Goal: Task Accomplishment & Management: Complete application form

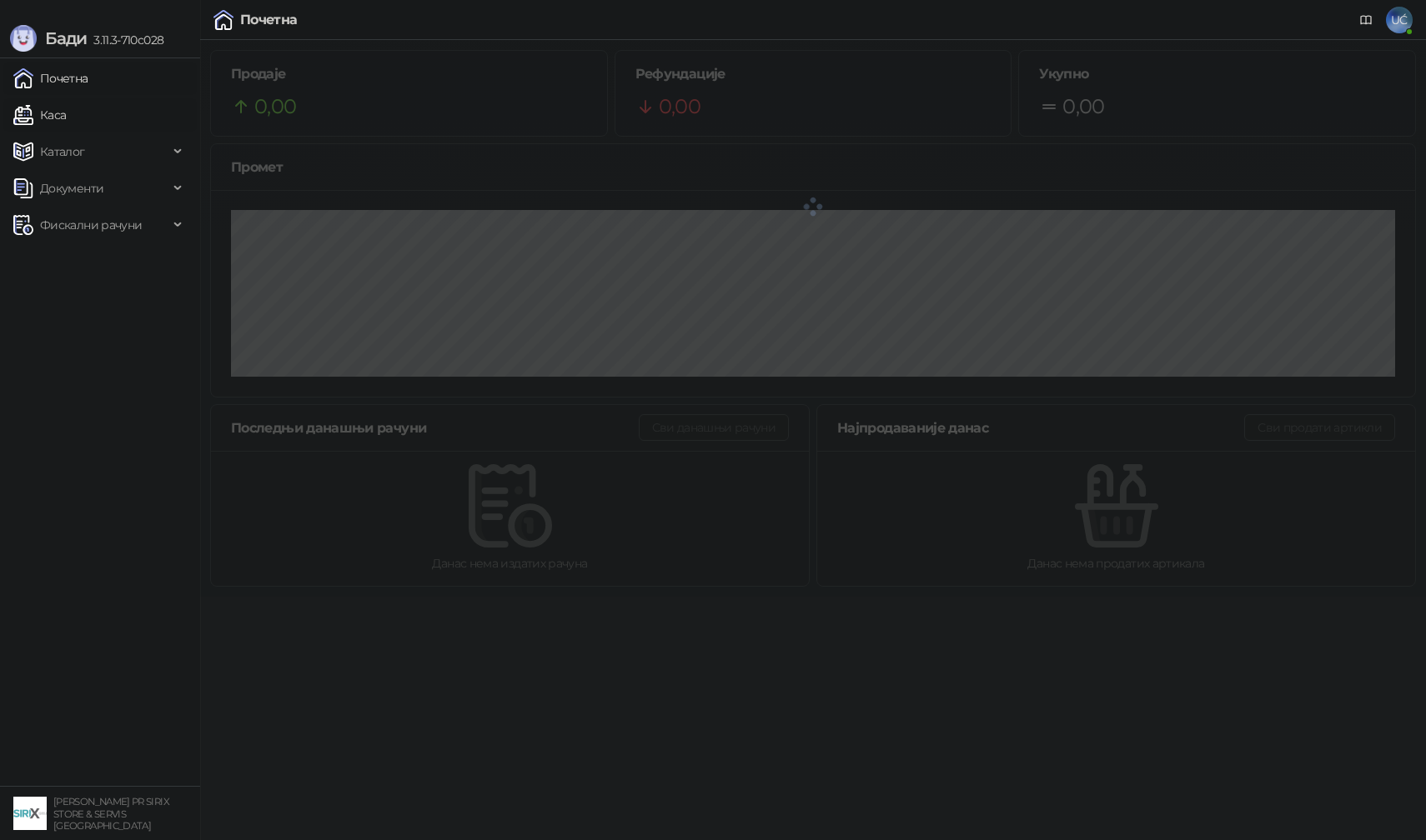
click at [66, 118] on link "Каса" at bounding box center [39, 115] width 52 height 33
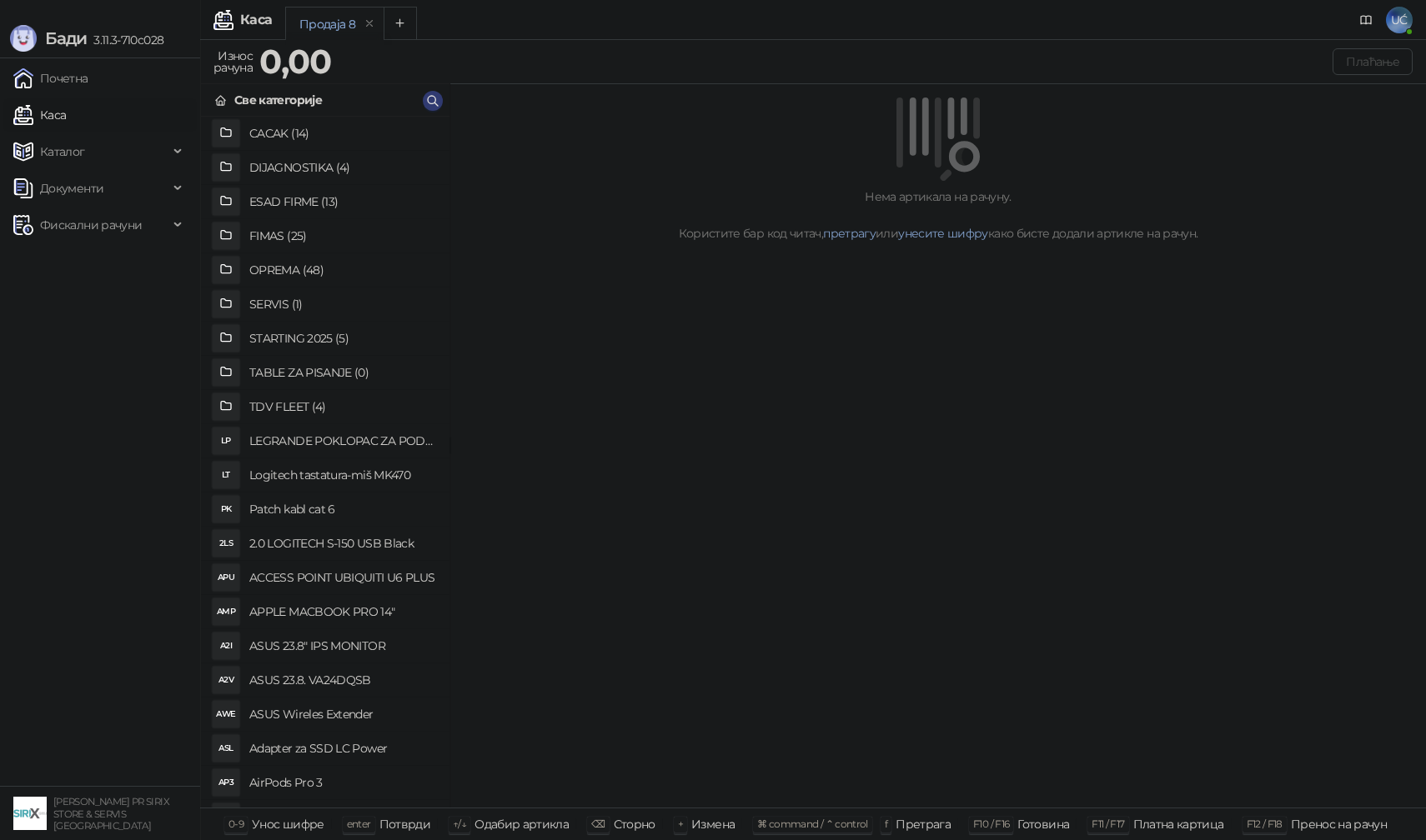
click at [319, 170] on h4 "DIJAGNOSTIKA (4)" at bounding box center [343, 167] width 187 height 27
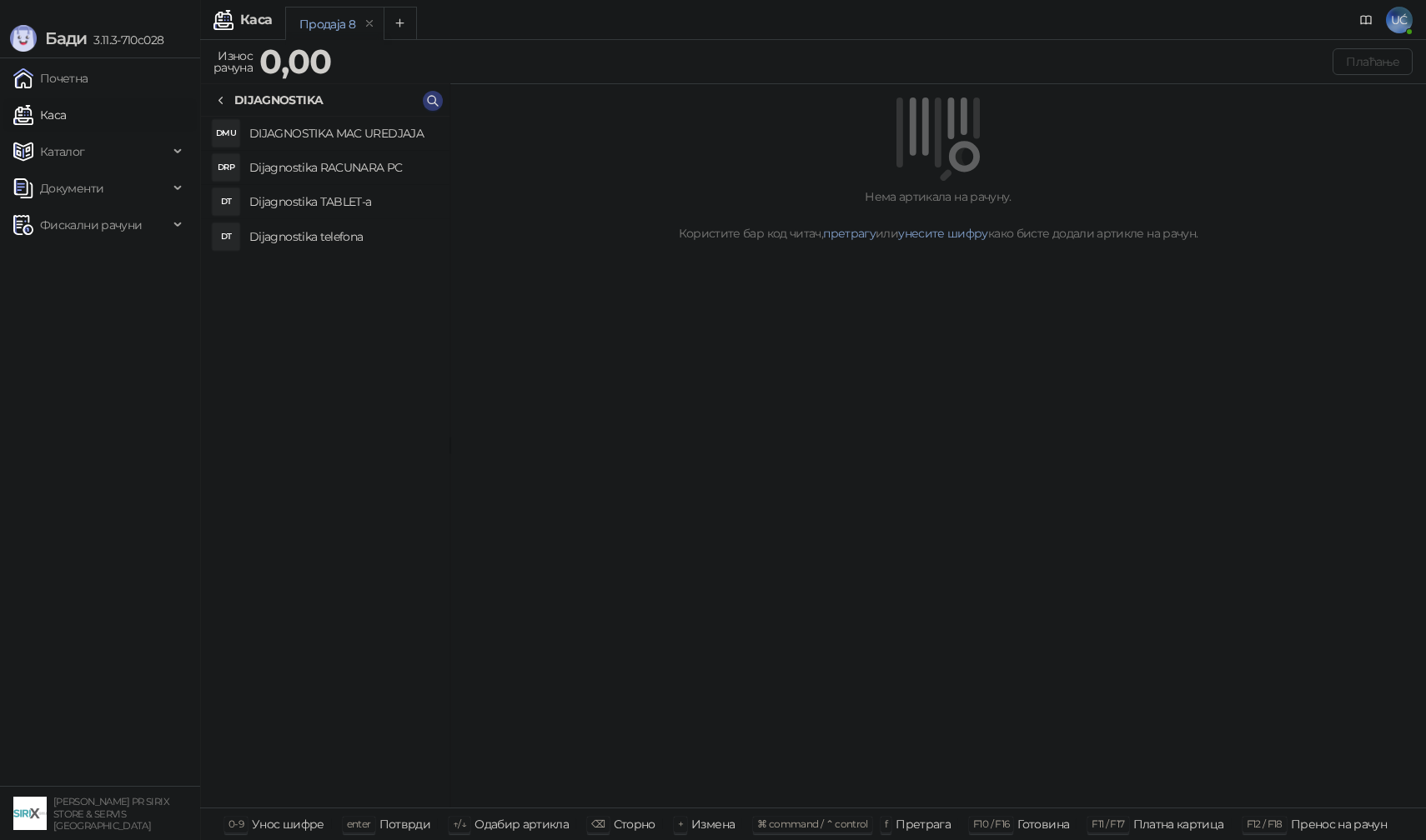
click at [319, 182] on li "DRP Dijagnostika RACUNARA PC" at bounding box center [325, 168] width 248 height 34
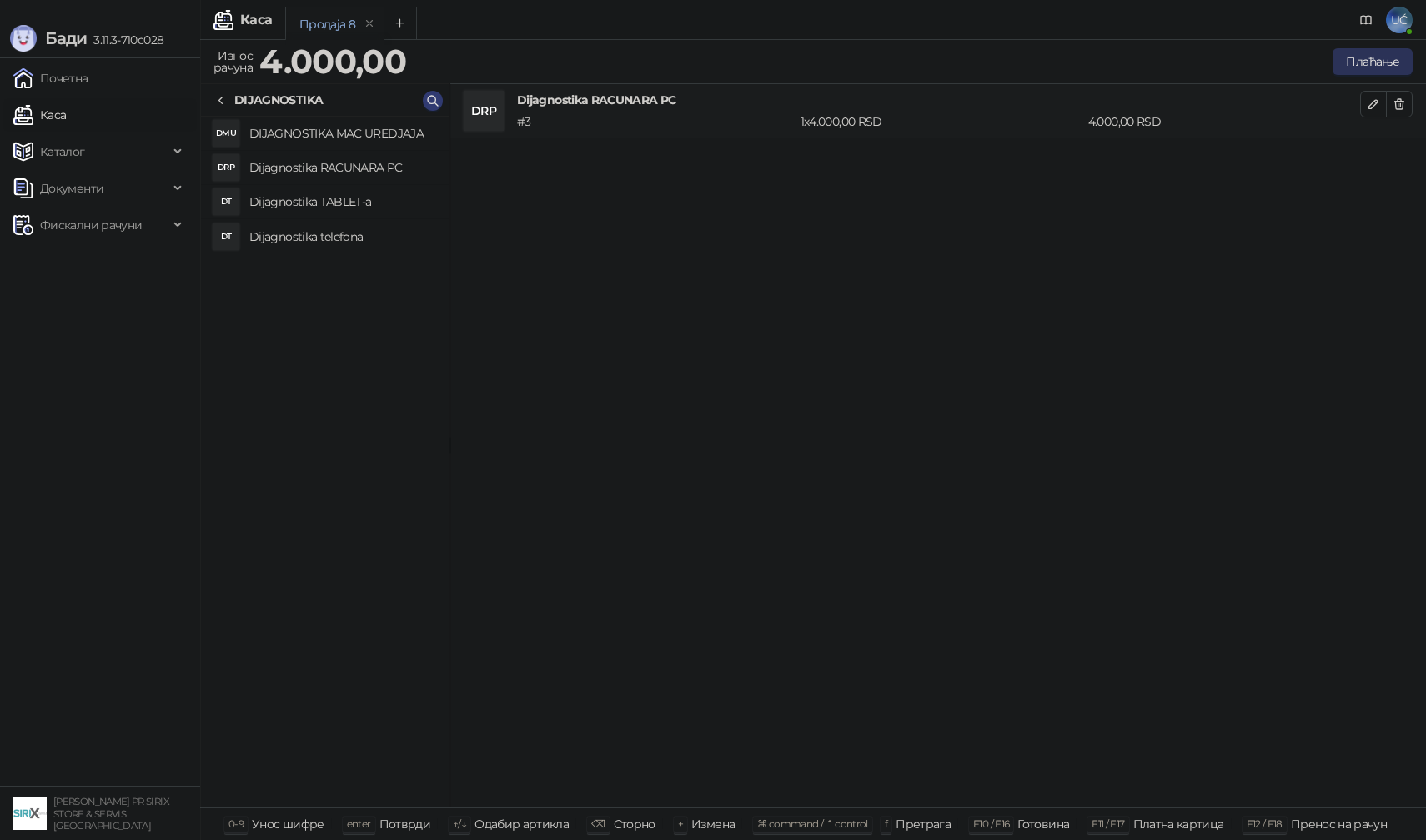
click at [1393, 65] on button "Плаћање" at bounding box center [1373, 61] width 80 height 27
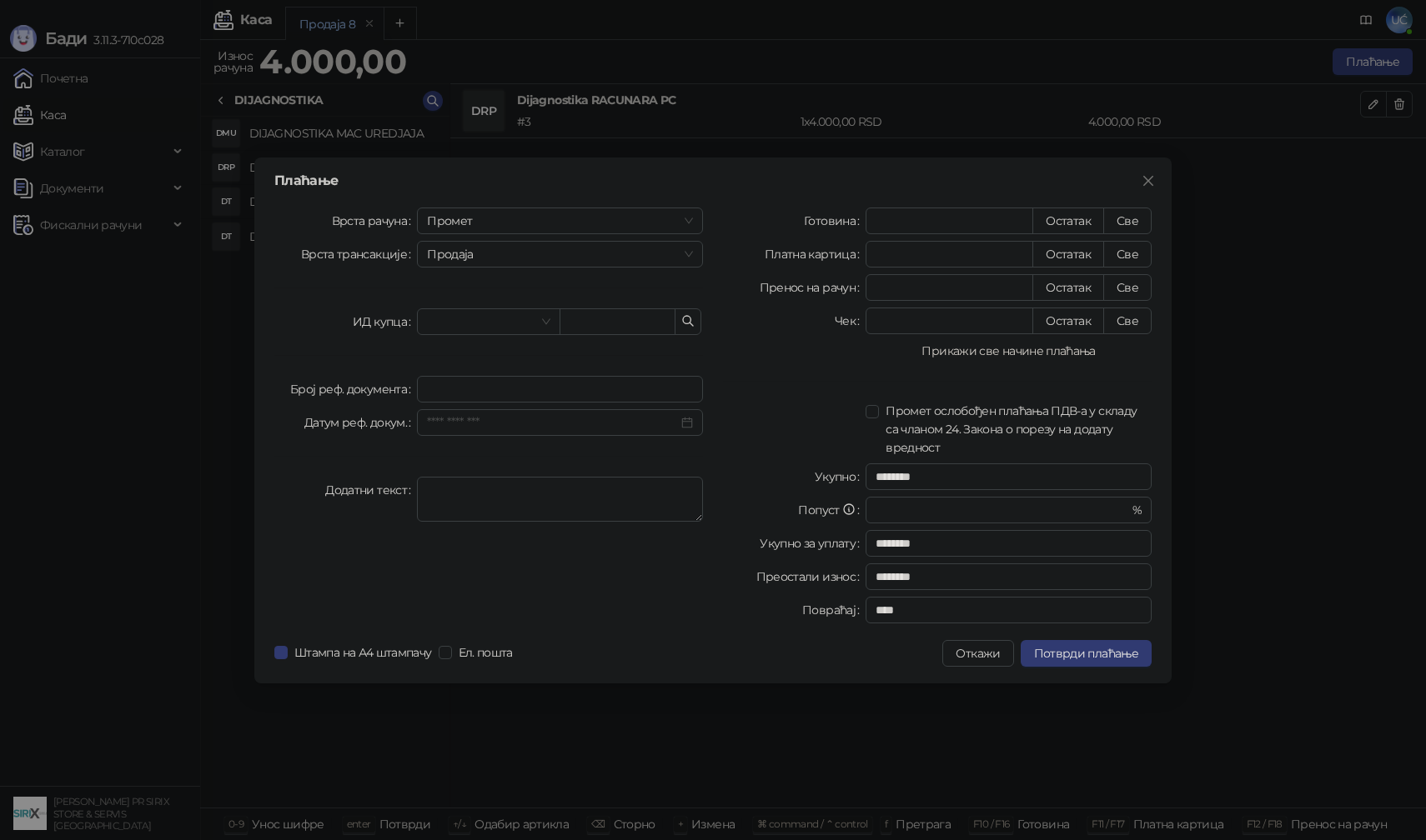
click at [1054, 353] on button "Прикажи све начине плаћања" at bounding box center [1008, 351] width 286 height 20
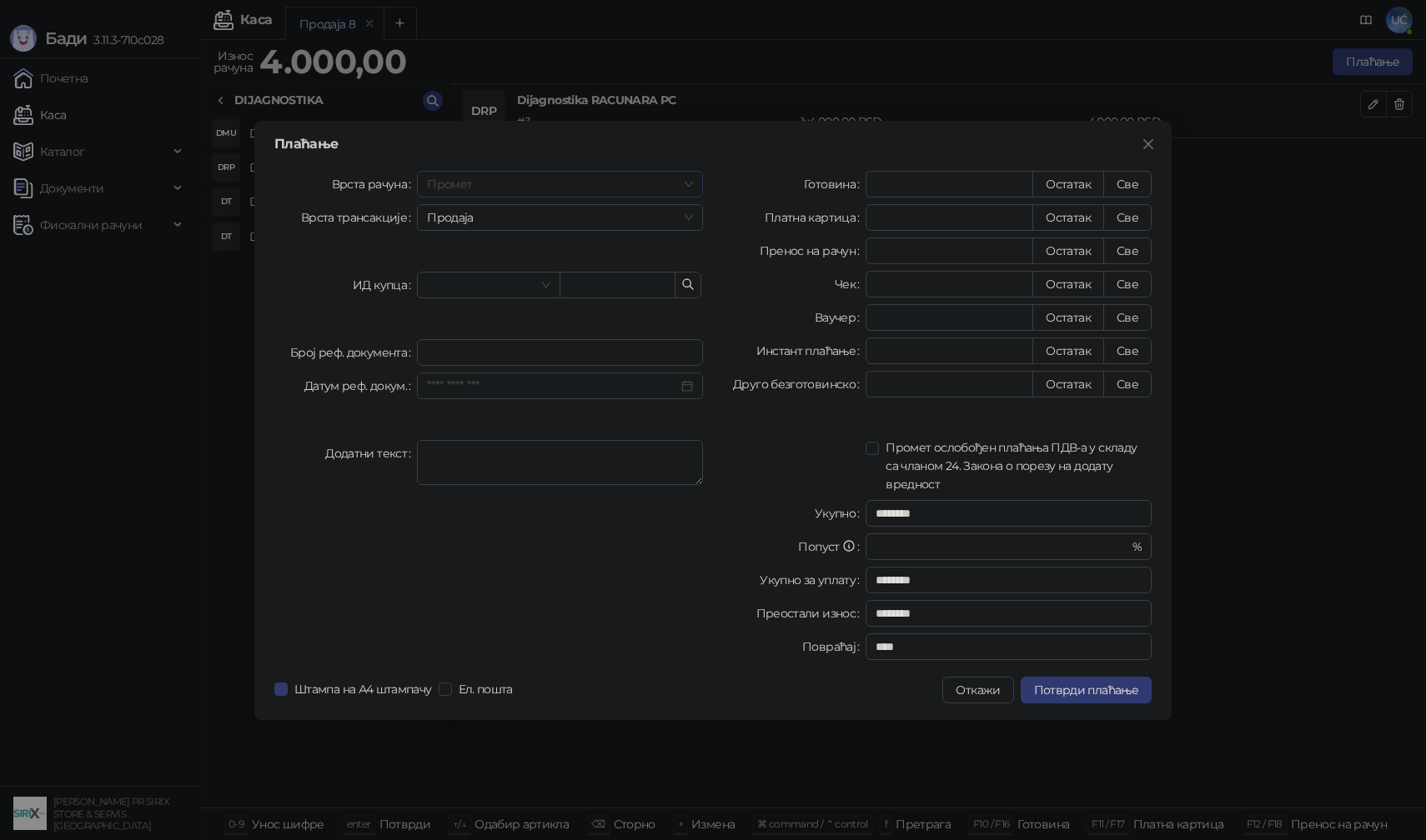
click at [589, 183] on span "Промет" at bounding box center [560, 184] width 266 height 25
click at [546, 298] on div "[PERSON_NAME]" at bounding box center [560, 297] width 260 height 18
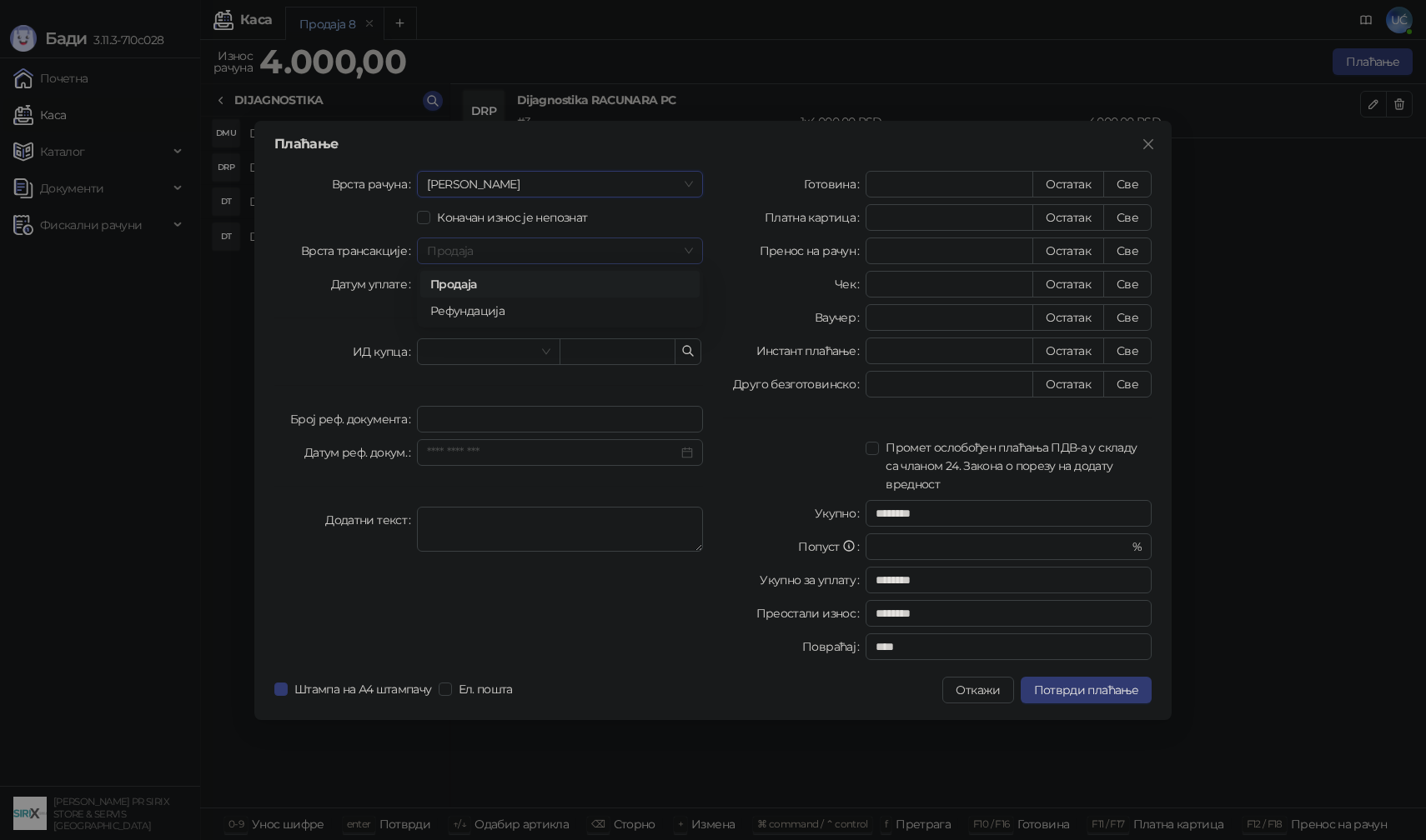
click at [571, 243] on span "Продаја" at bounding box center [560, 251] width 266 height 25
click at [582, 246] on span "Продаја" at bounding box center [560, 251] width 266 height 25
click at [987, 685] on button "Откажи" at bounding box center [977, 691] width 71 height 27
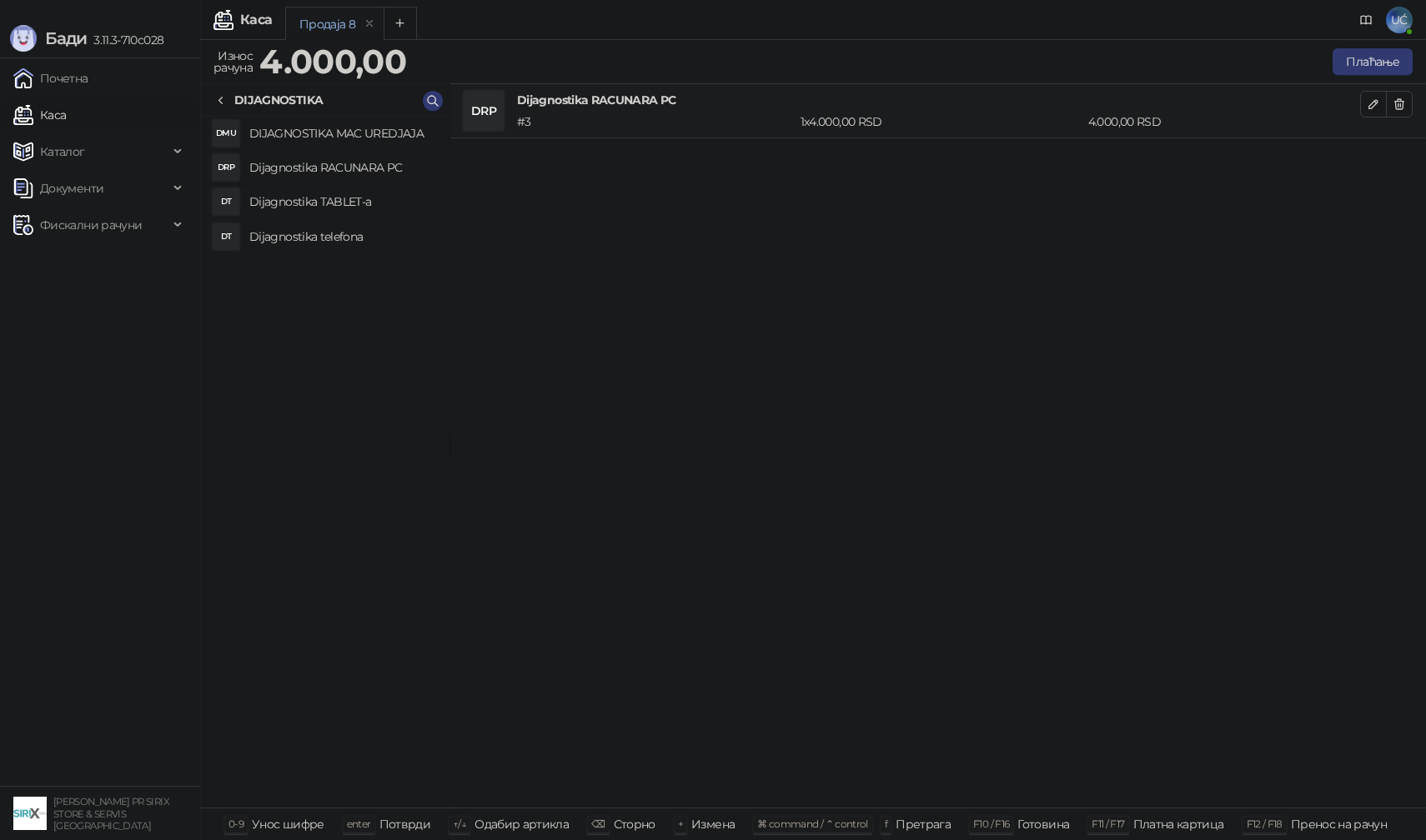
click at [1416, 108] on li "DRP Dijagnostika RACUNARA PC # 3 1 x 4.000,00 RSD 4.000,00 RSD" at bounding box center [938, 111] width 976 height 54
click at [1406, 107] on button "button" at bounding box center [1399, 104] width 27 height 27
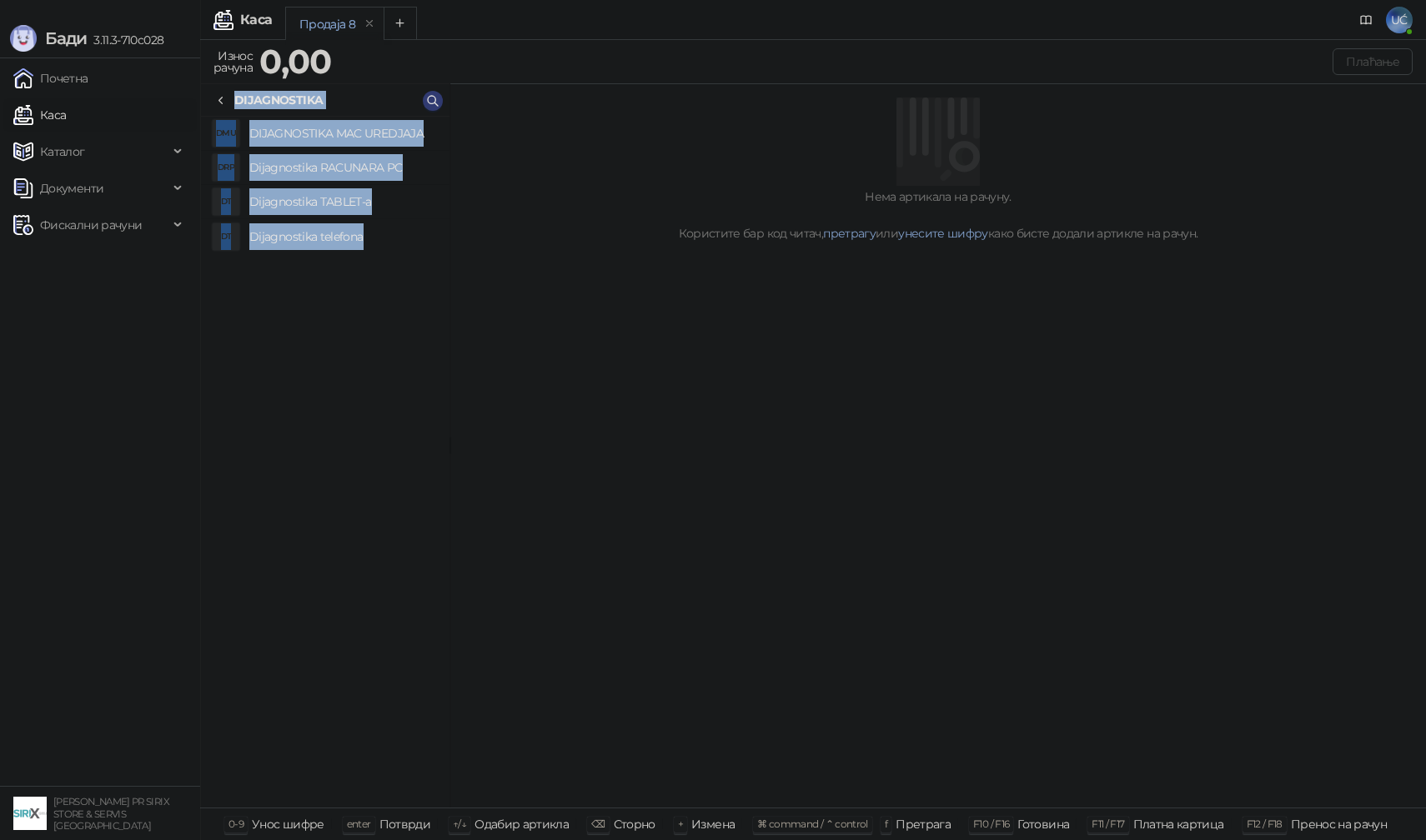
drag, startPoint x: 535, startPoint y: 79, endPoint x: 561, endPoint y: 100, distance: 33.4
click at [552, 96] on div "Износ рачуна 0,00 Плаћање Све категорије CACAK (14) DIJAGNOSTIKA (4) ESAD FIRME…" at bounding box center [813, 424] width 1226 height 757
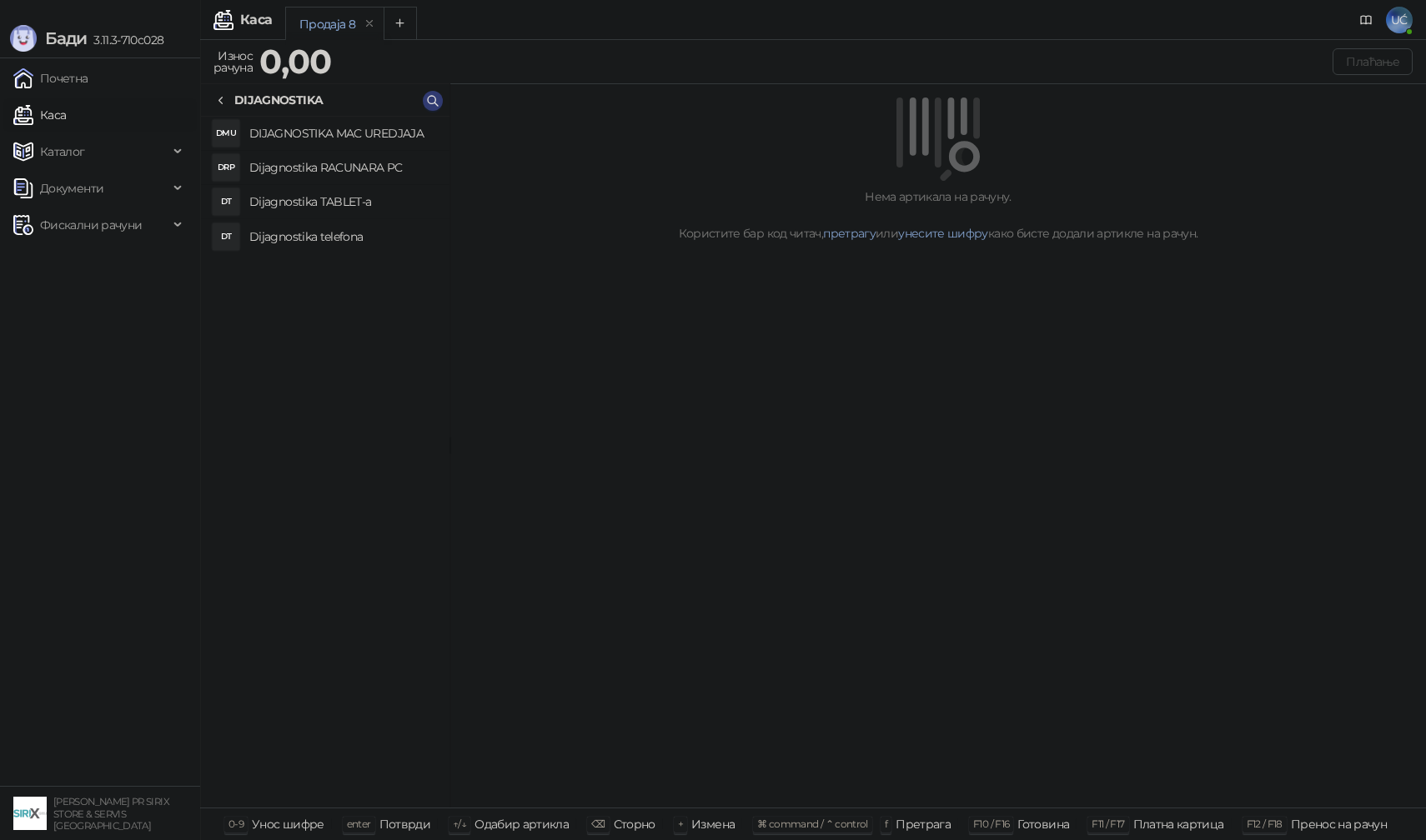
click at [553, 152] on div at bounding box center [938, 139] width 936 height 83
click at [358, 138] on h4 "DIJAGNOSTIKA MAC UREDJAJA" at bounding box center [343, 133] width 187 height 27
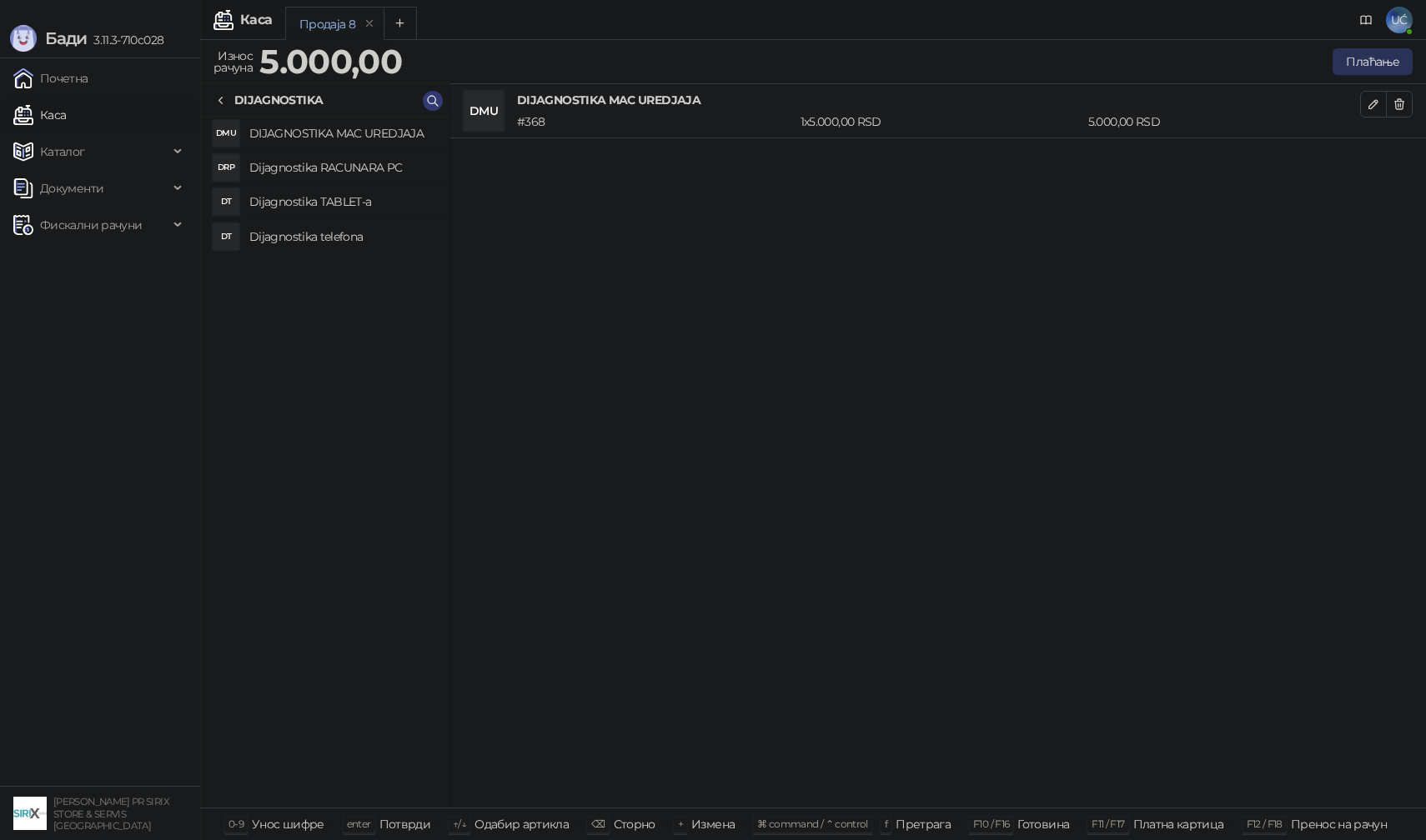
click at [1393, 70] on button "Плаћање" at bounding box center [1373, 61] width 80 height 27
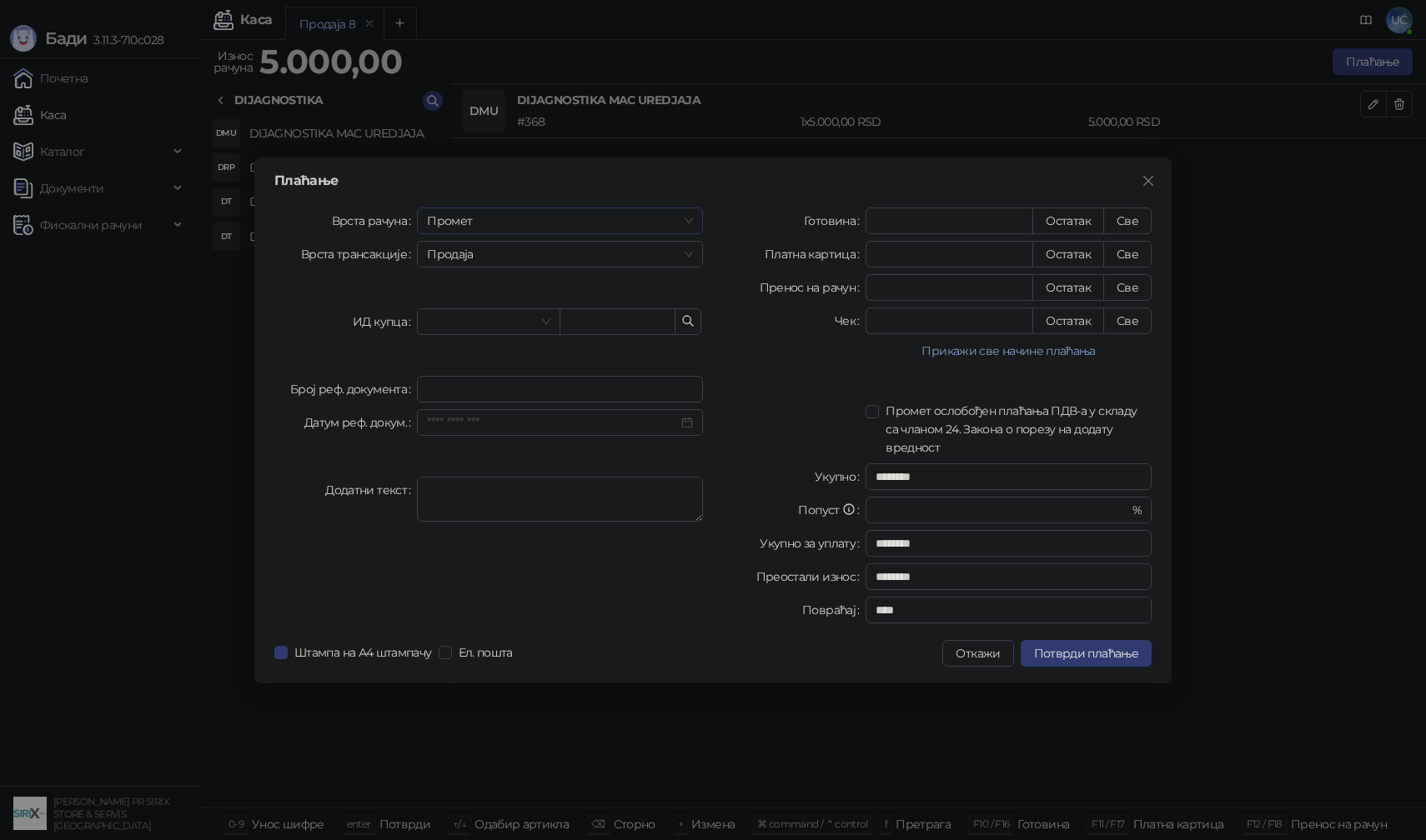
click at [530, 227] on span "Промет" at bounding box center [560, 220] width 266 height 25
click at [481, 329] on div "[PERSON_NAME]" at bounding box center [560, 334] width 260 height 18
click at [1118, 291] on button "Све" at bounding box center [1127, 288] width 48 height 27
type input "****"
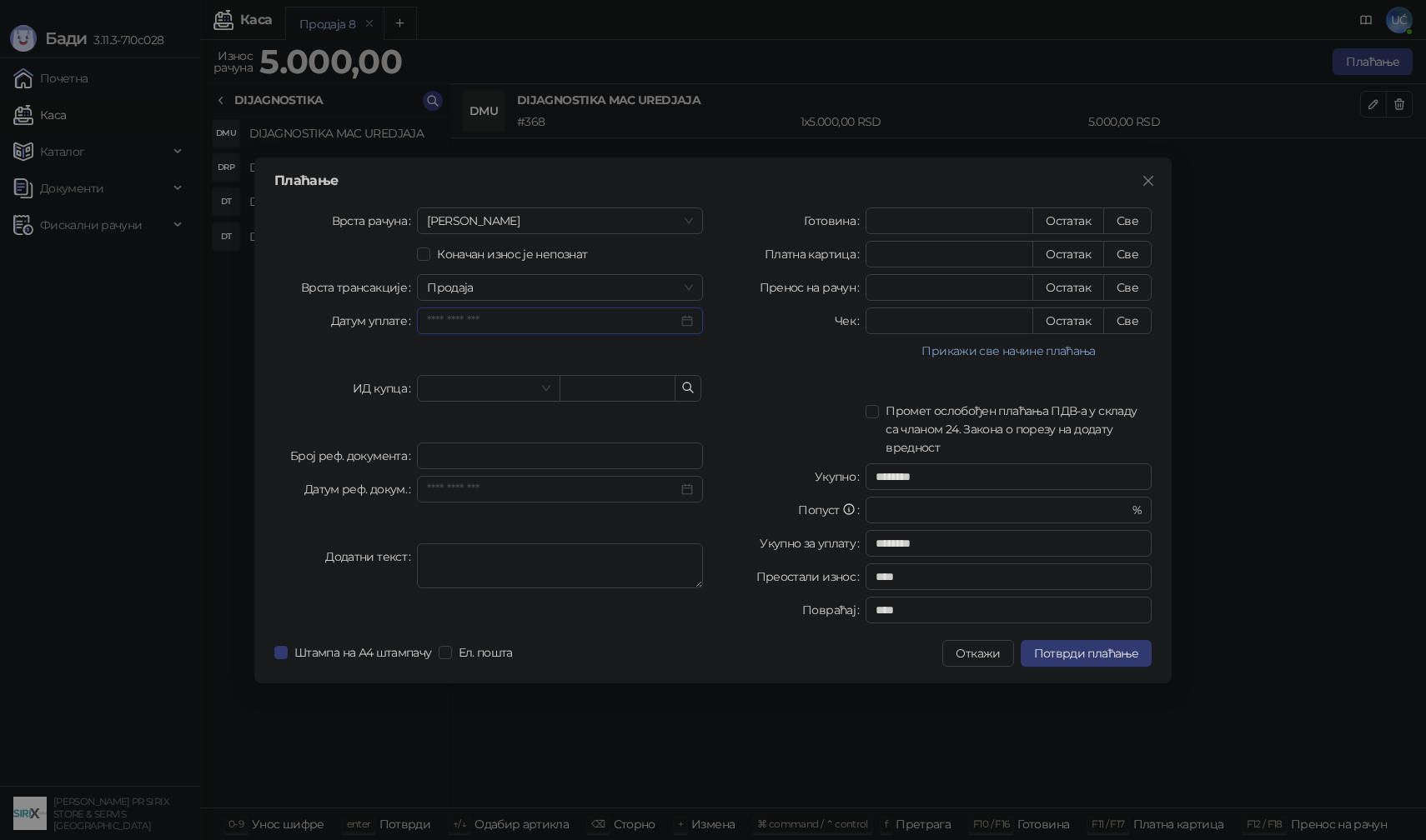
click at [495, 327] on input "Датум уплате" at bounding box center [552, 321] width 251 height 18
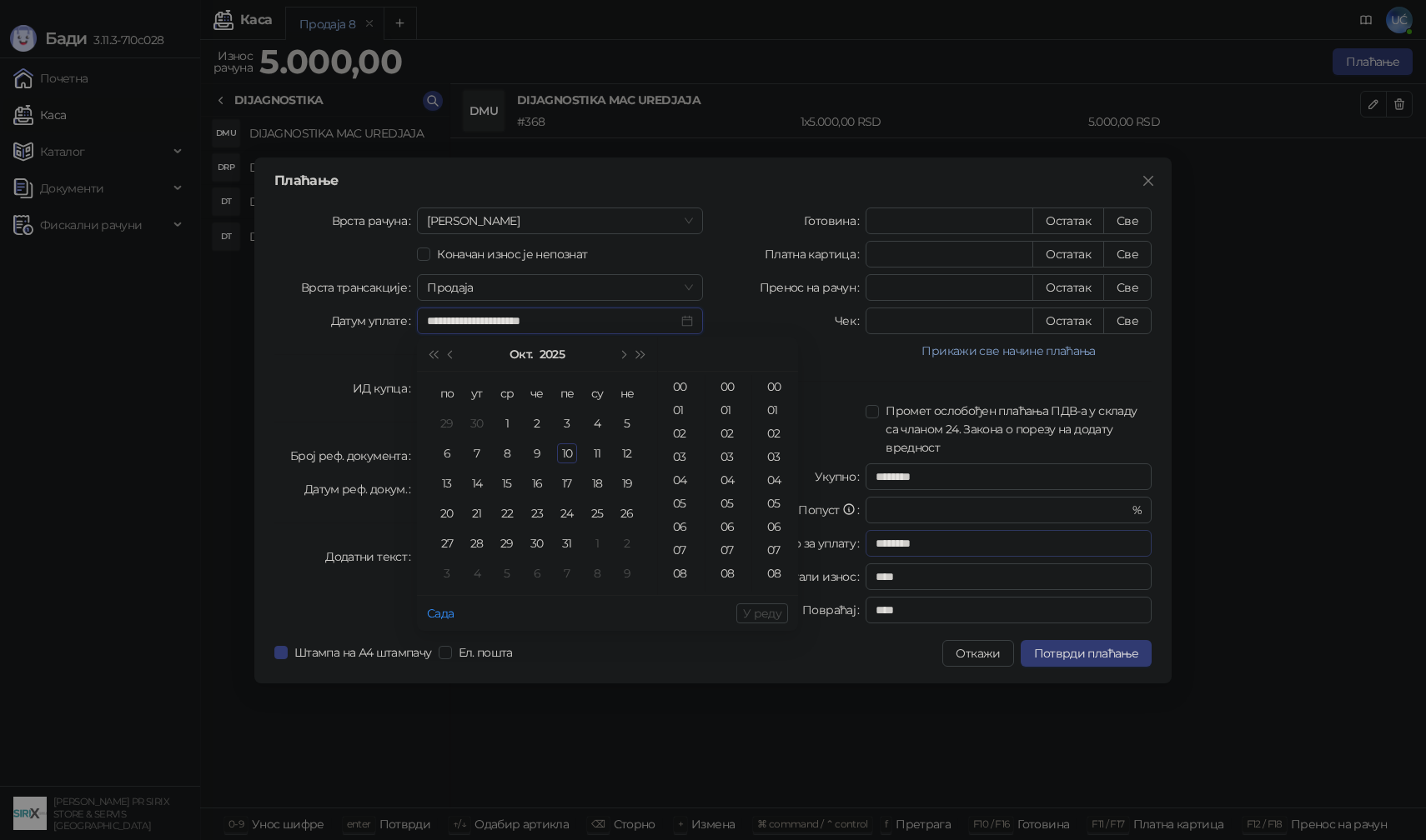
type input "**********"
click at [1005, 655] on button "Откажи" at bounding box center [977, 654] width 71 height 27
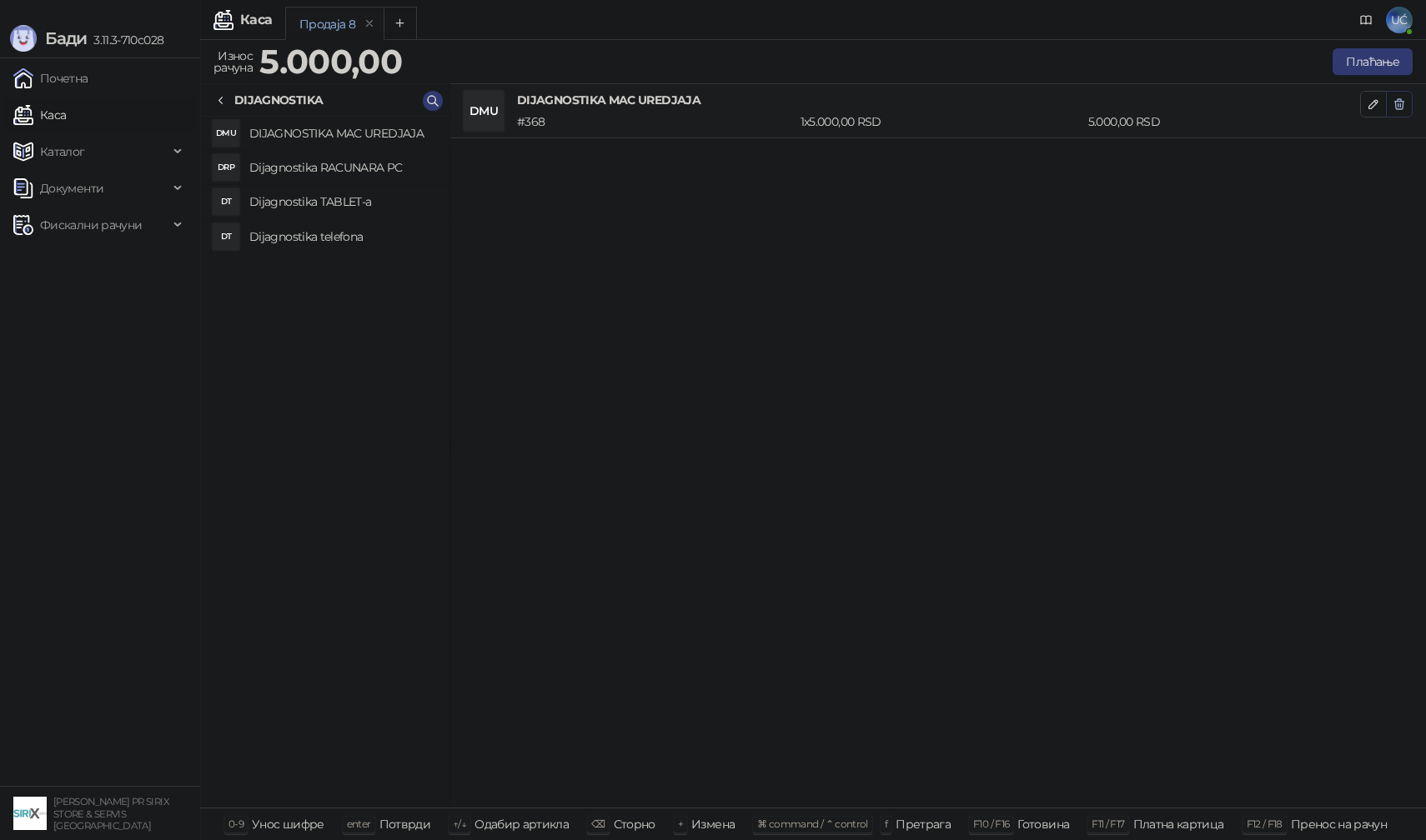
click at [1406, 102] on button "button" at bounding box center [1399, 104] width 27 height 27
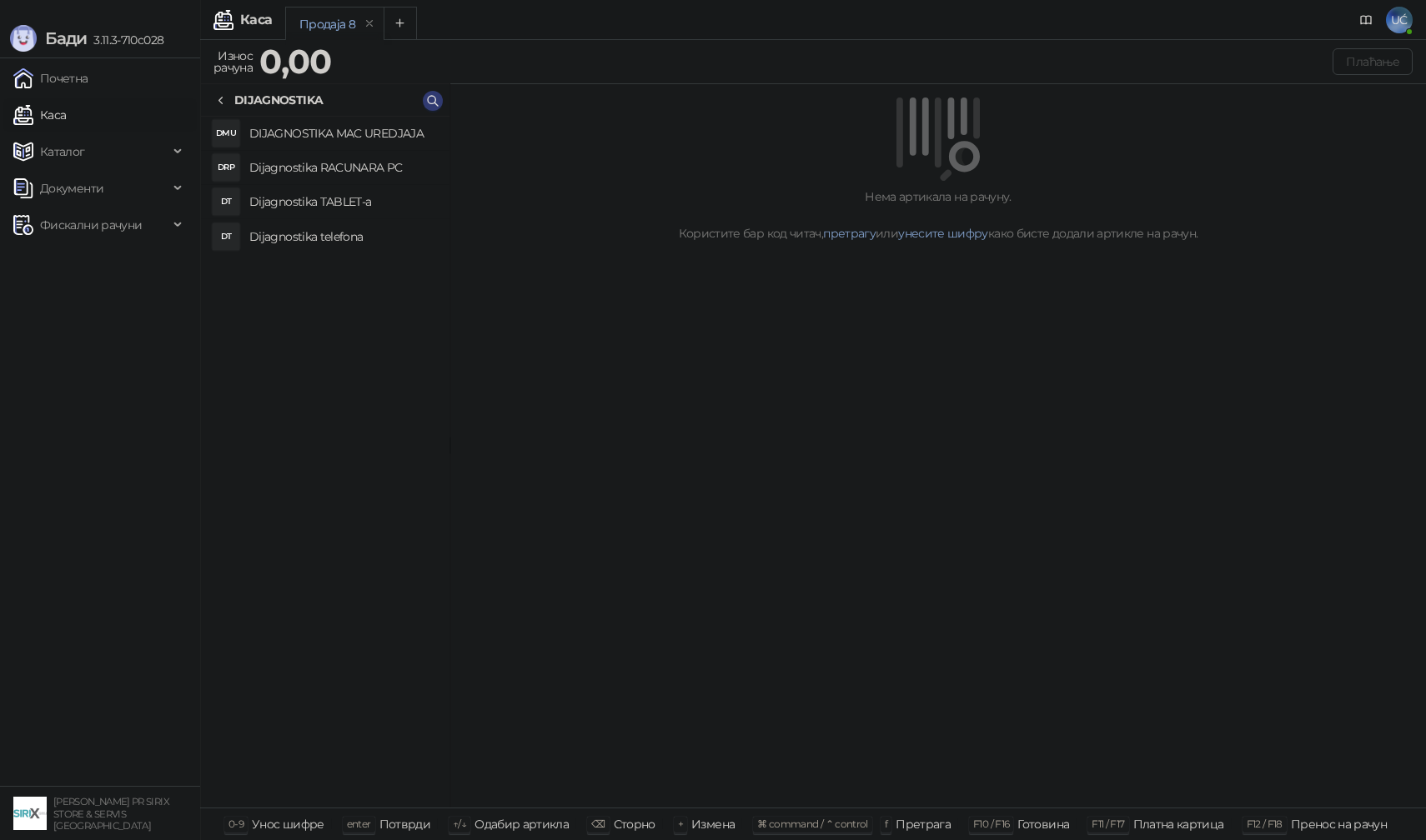
click at [66, 120] on link "Каса" at bounding box center [39, 115] width 52 height 33
click at [97, 148] on span "Каталог" at bounding box center [90, 152] width 155 height 33
click at [97, 256] on link "Артикли" at bounding box center [59, 261] width 77 height 33
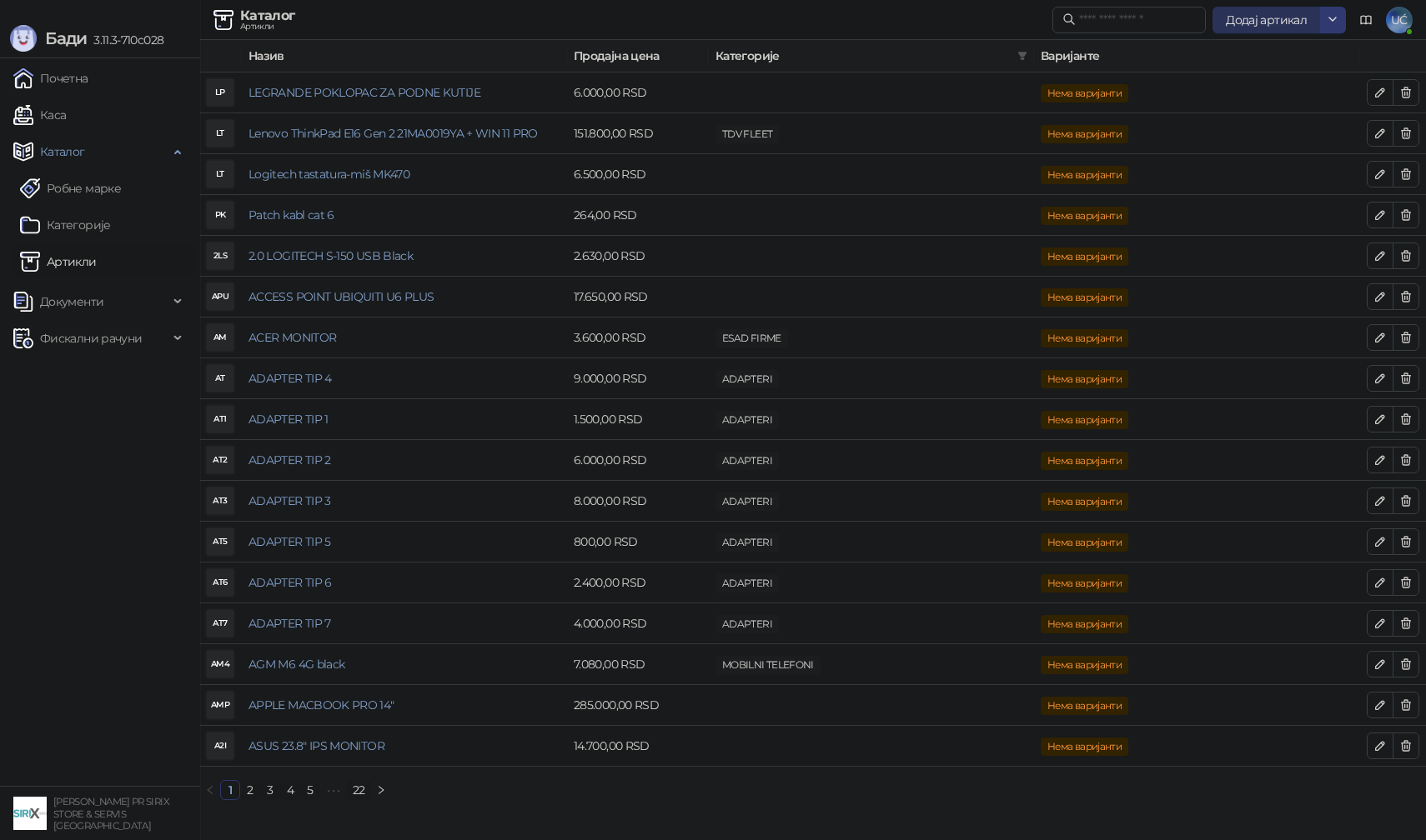
click at [1275, 21] on span "Додај артикал" at bounding box center [1266, 19] width 81 height 15
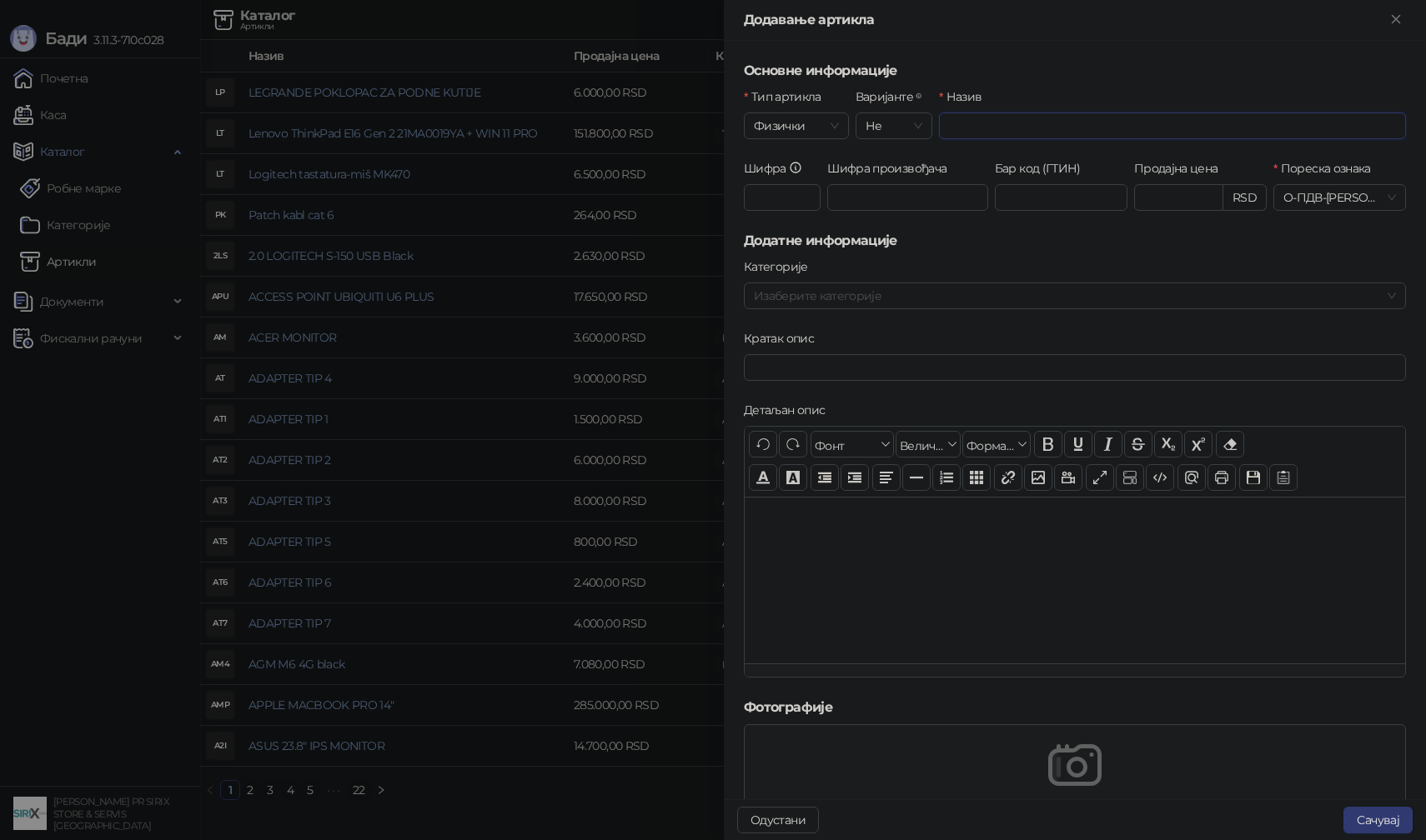
click at [1001, 133] on input "Назив" at bounding box center [1172, 126] width 467 height 27
type input "*"
type input "**********"
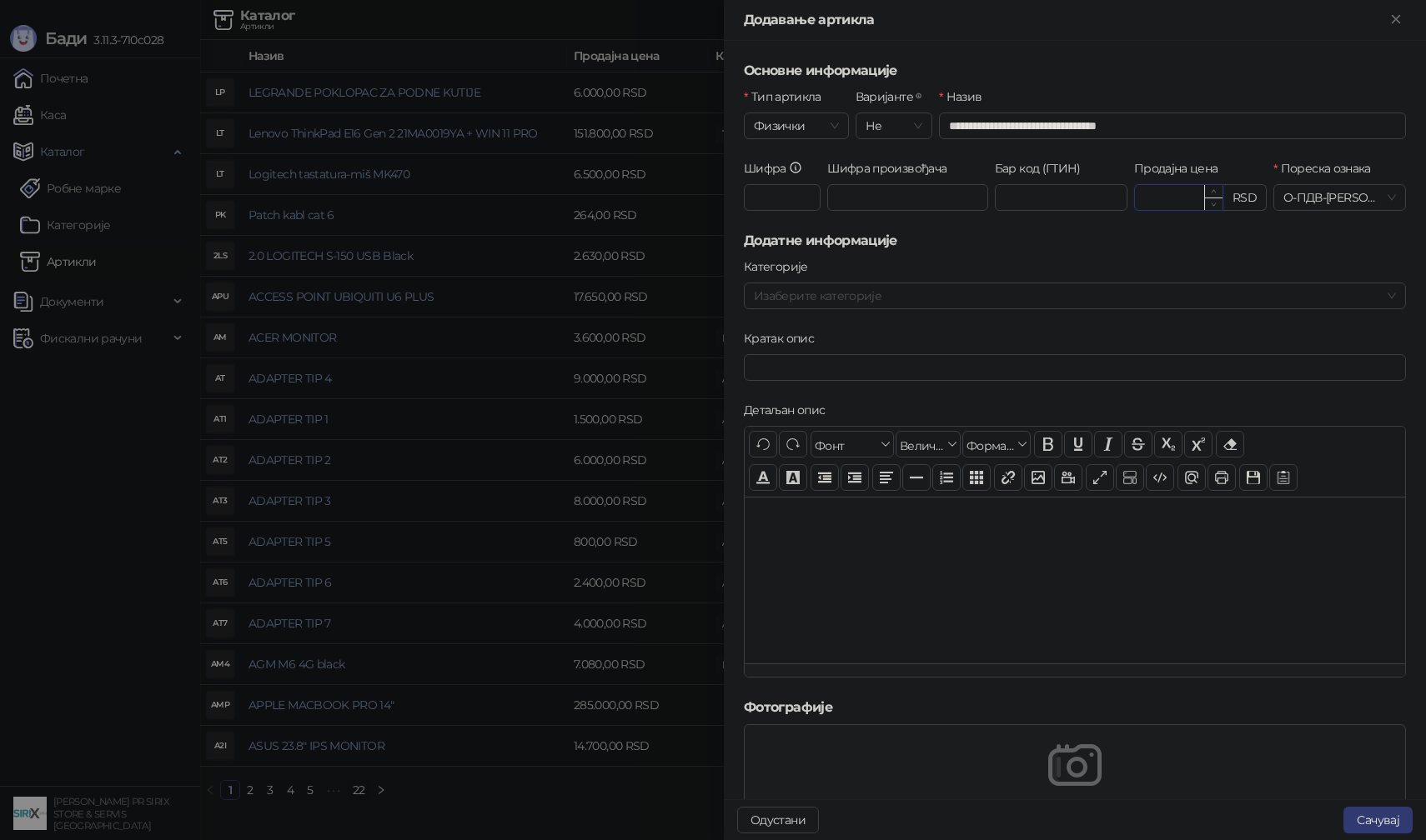
click at [1167, 205] on input "Продајна цена" at bounding box center [1179, 198] width 87 height 25
type input "*********"
click at [1162, 223] on div "Продајна цена ********* RSD" at bounding box center [1200, 195] width 139 height 72
click at [836, 128] on span "Физички" at bounding box center [796, 126] width 85 height 25
click at [828, 125] on span "Физички" at bounding box center [796, 126] width 85 height 25
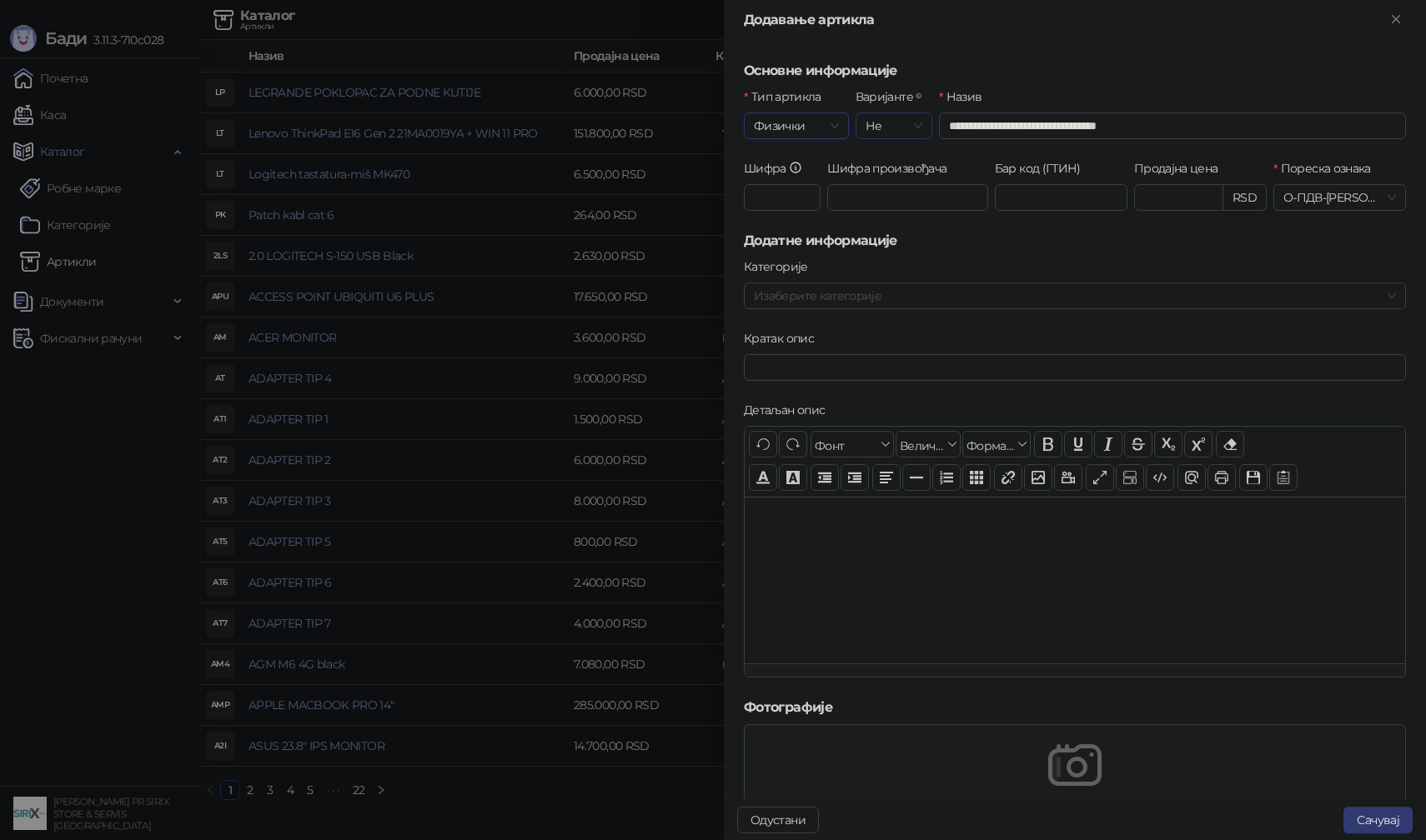
click at [912, 127] on span "Не" at bounding box center [894, 126] width 57 height 25
click at [1371, 826] on button "Сачувај" at bounding box center [1378, 820] width 69 height 27
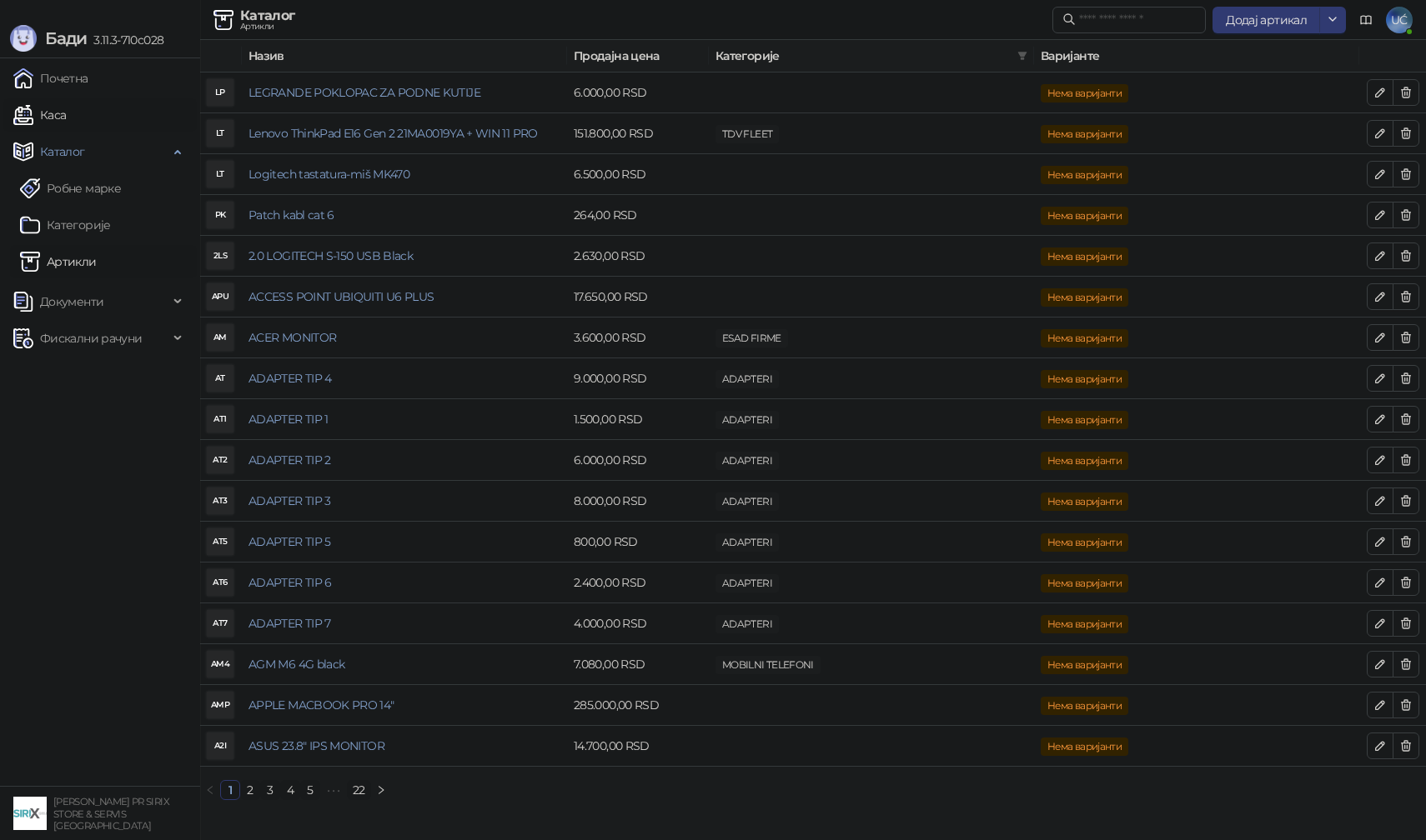
click at [66, 114] on link "Каса" at bounding box center [39, 115] width 52 height 33
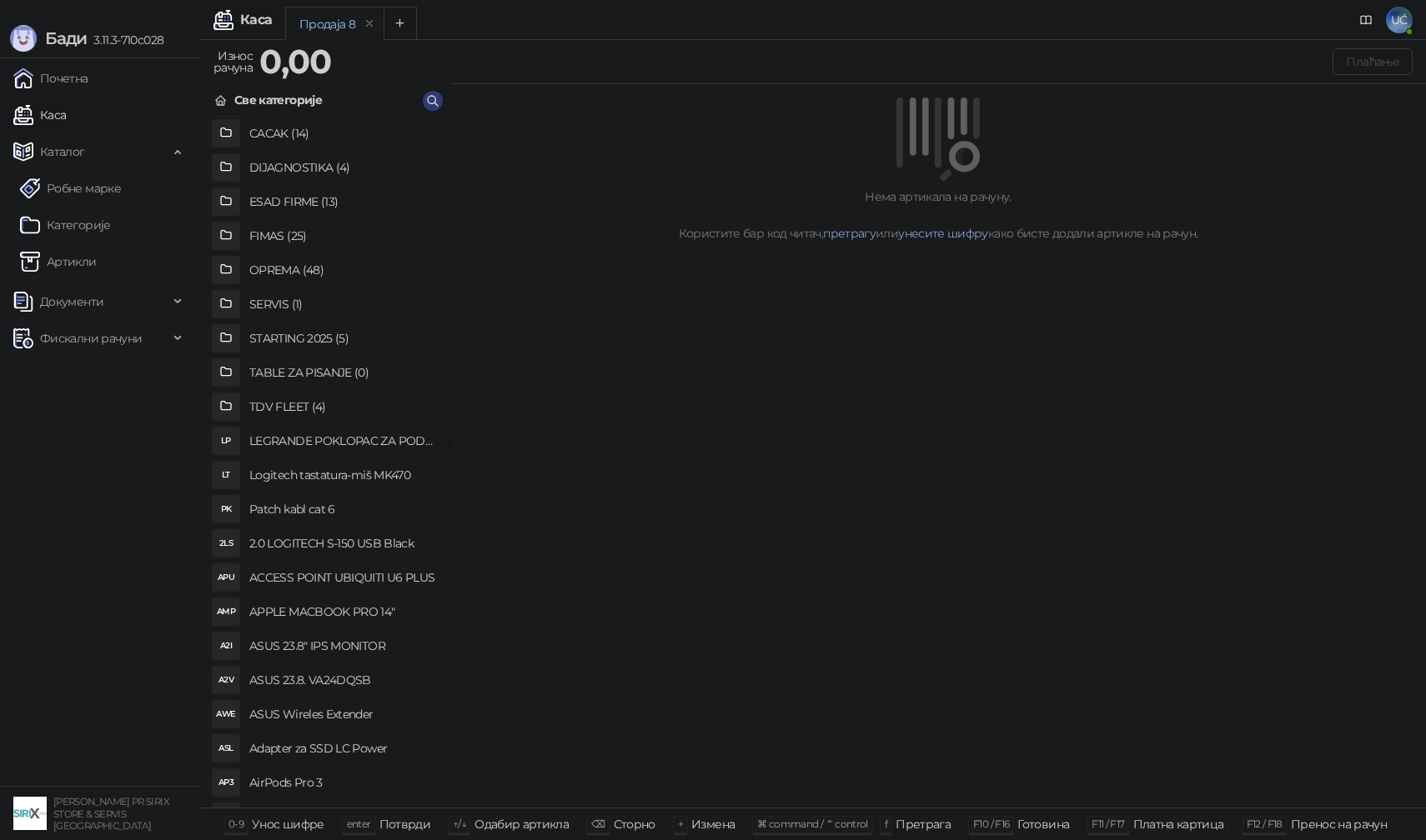
click at [427, 111] on div "Све категорије" at bounding box center [325, 100] width 248 height 32
click at [435, 107] on span "button" at bounding box center [432, 101] width 13 height 16
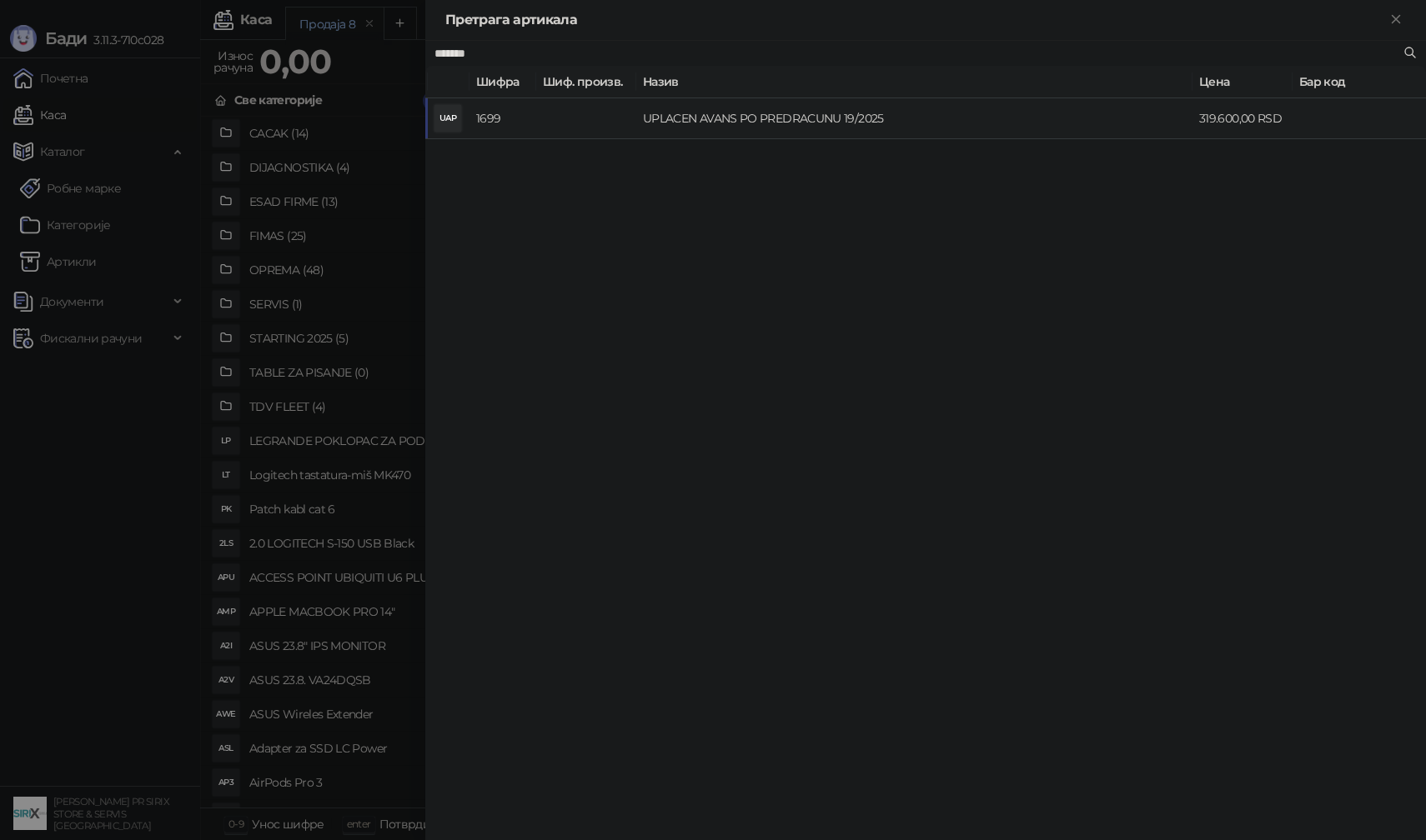
type input "*******"
click at [690, 122] on td "UPLACEN AVANS PO PREDRACUNU 19/2025" at bounding box center [915, 119] width 556 height 41
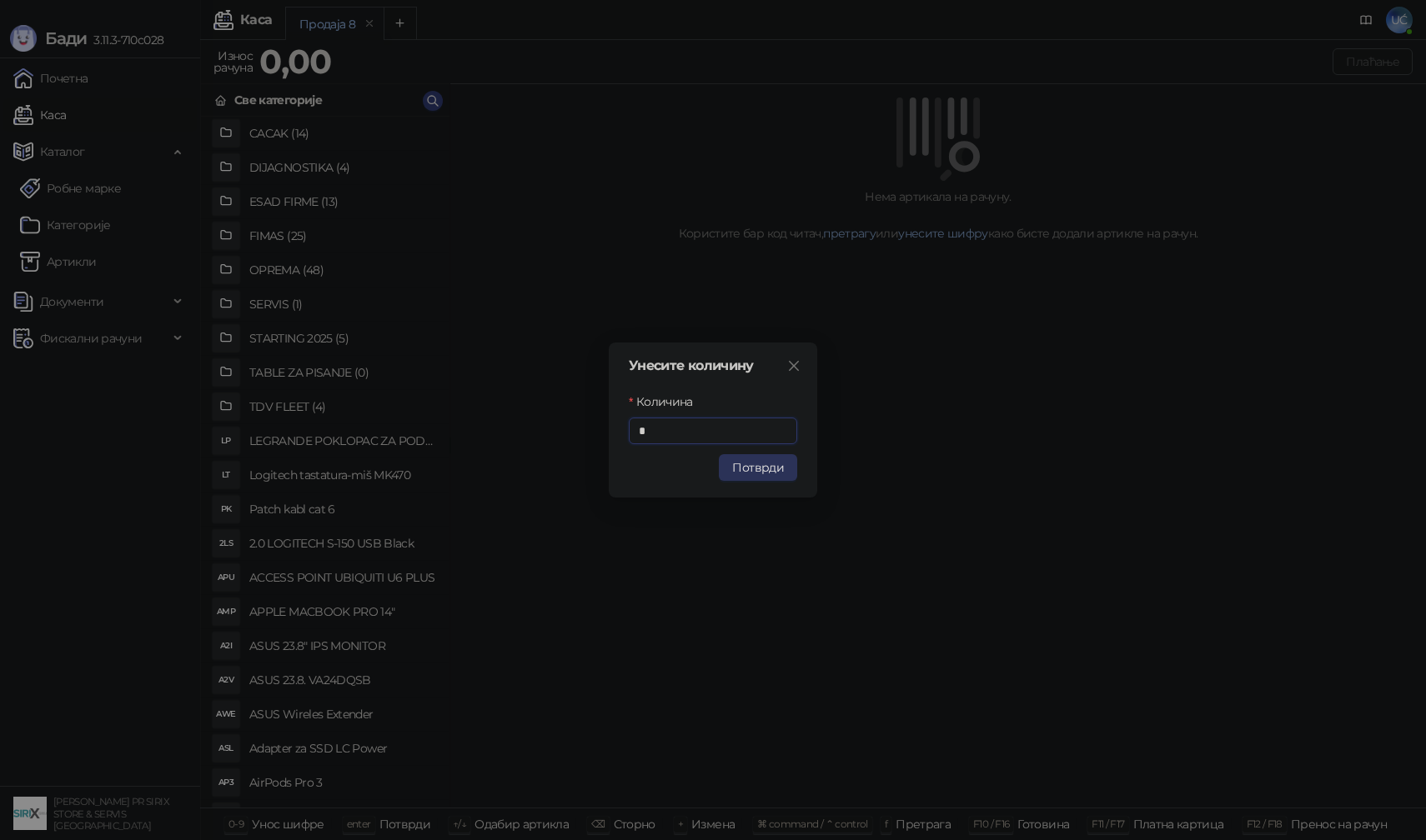
click at [744, 465] on button "Потврди" at bounding box center [758, 468] width 79 height 27
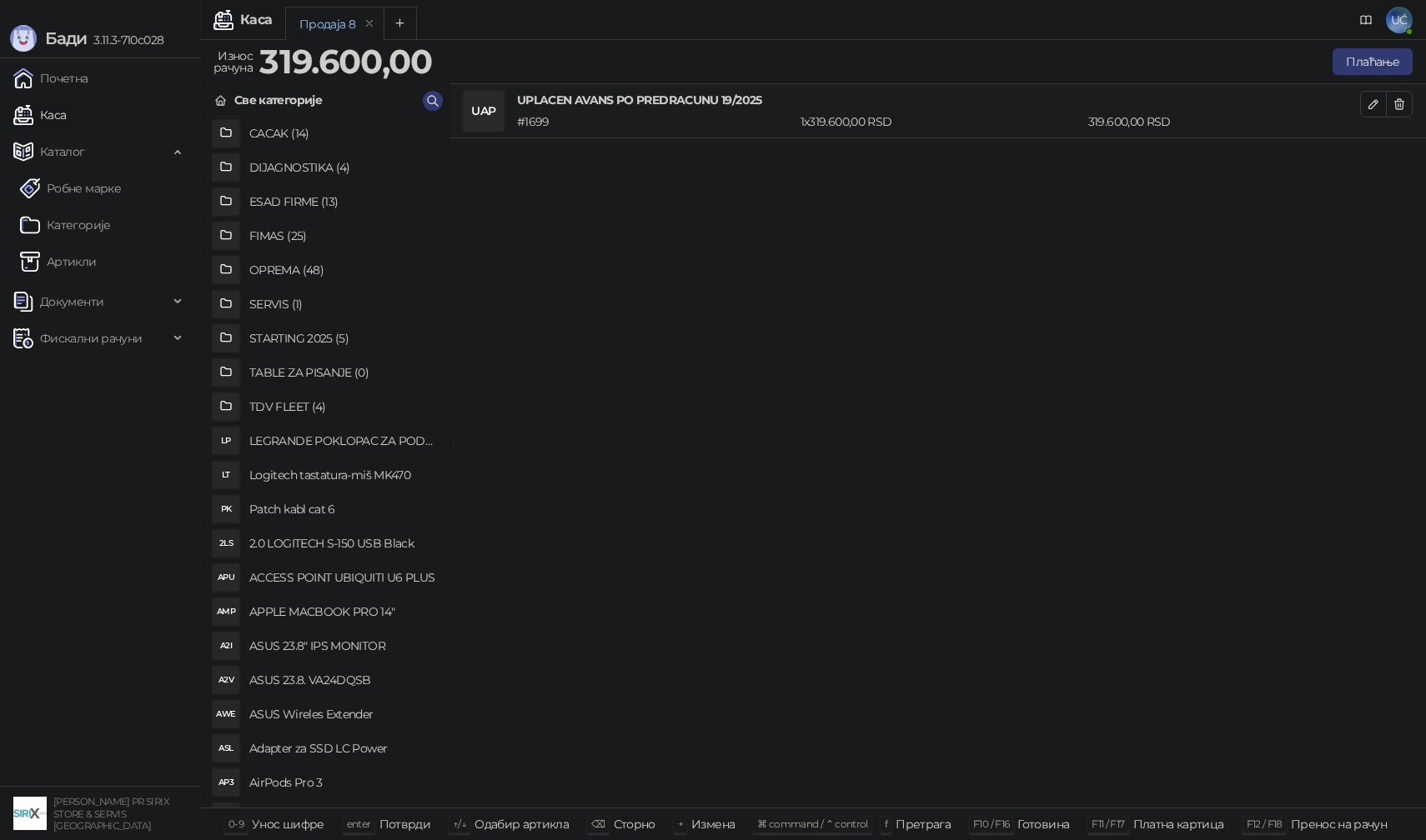
click at [1373, 75] on div "Плаћање" at bounding box center [926, 62] width 980 height 33
click at [1372, 73] on button "Плаћање" at bounding box center [1373, 61] width 80 height 27
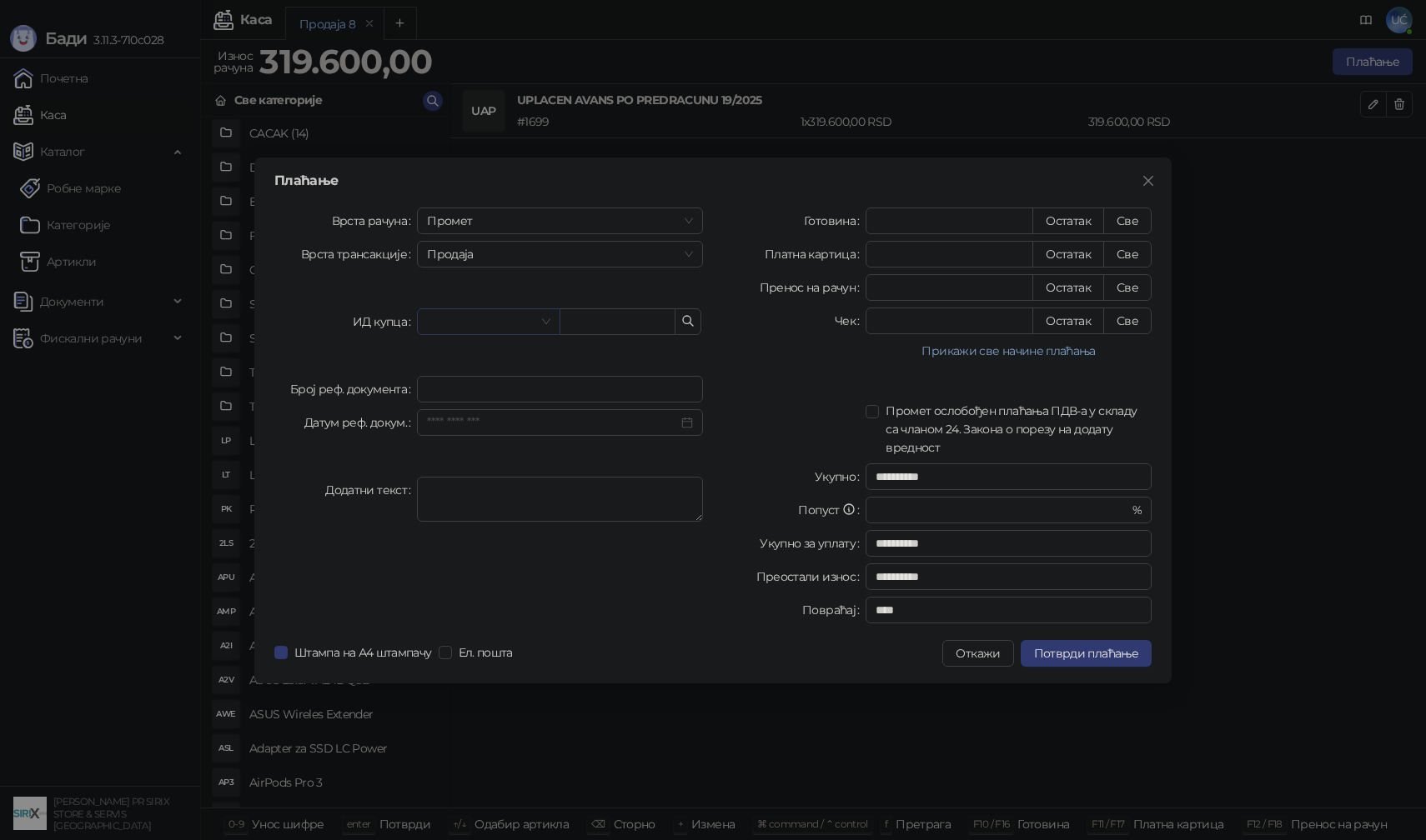
click at [536, 316] on span at bounding box center [488, 322] width 122 height 25
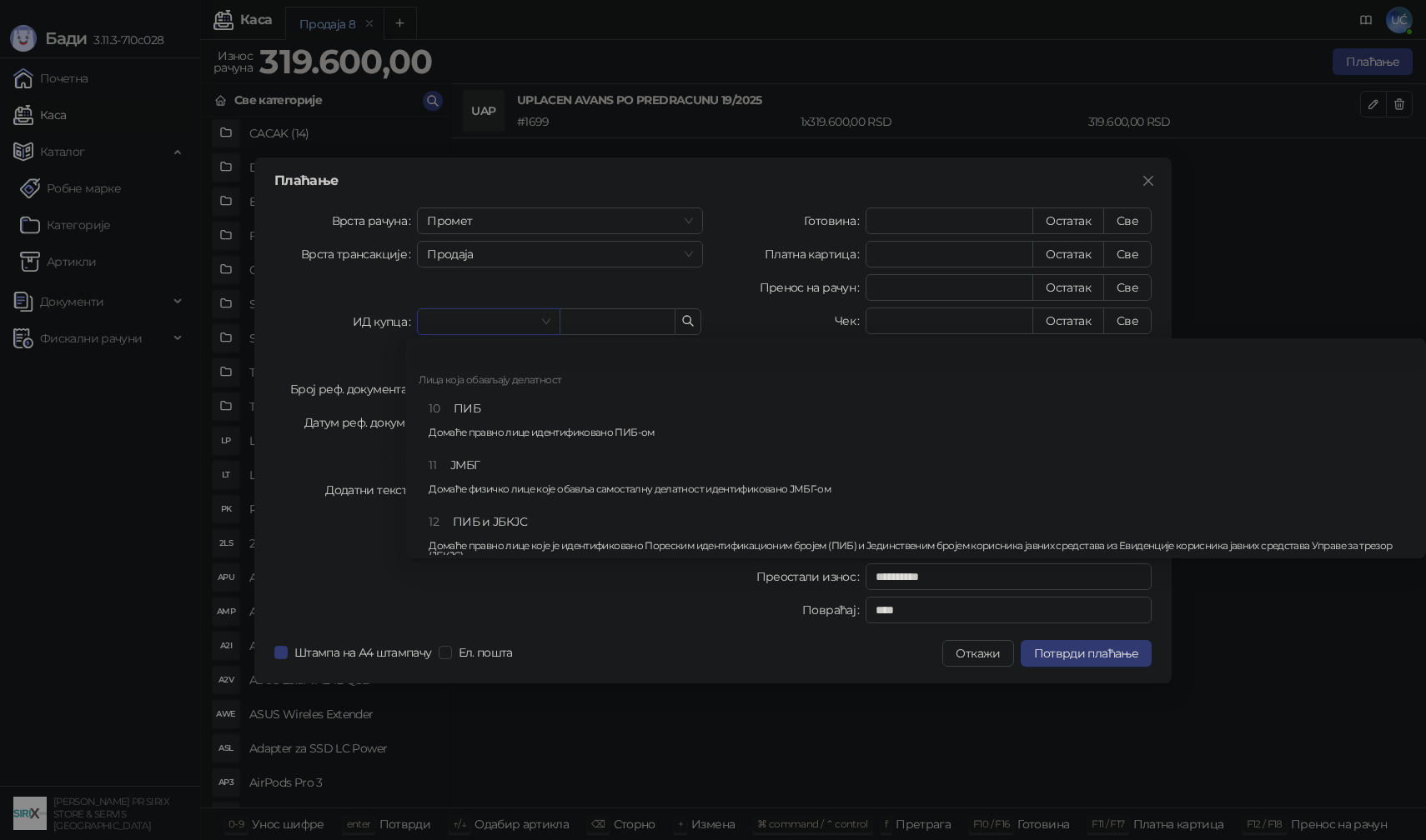
click at [536, 316] on span at bounding box center [488, 322] width 122 height 25
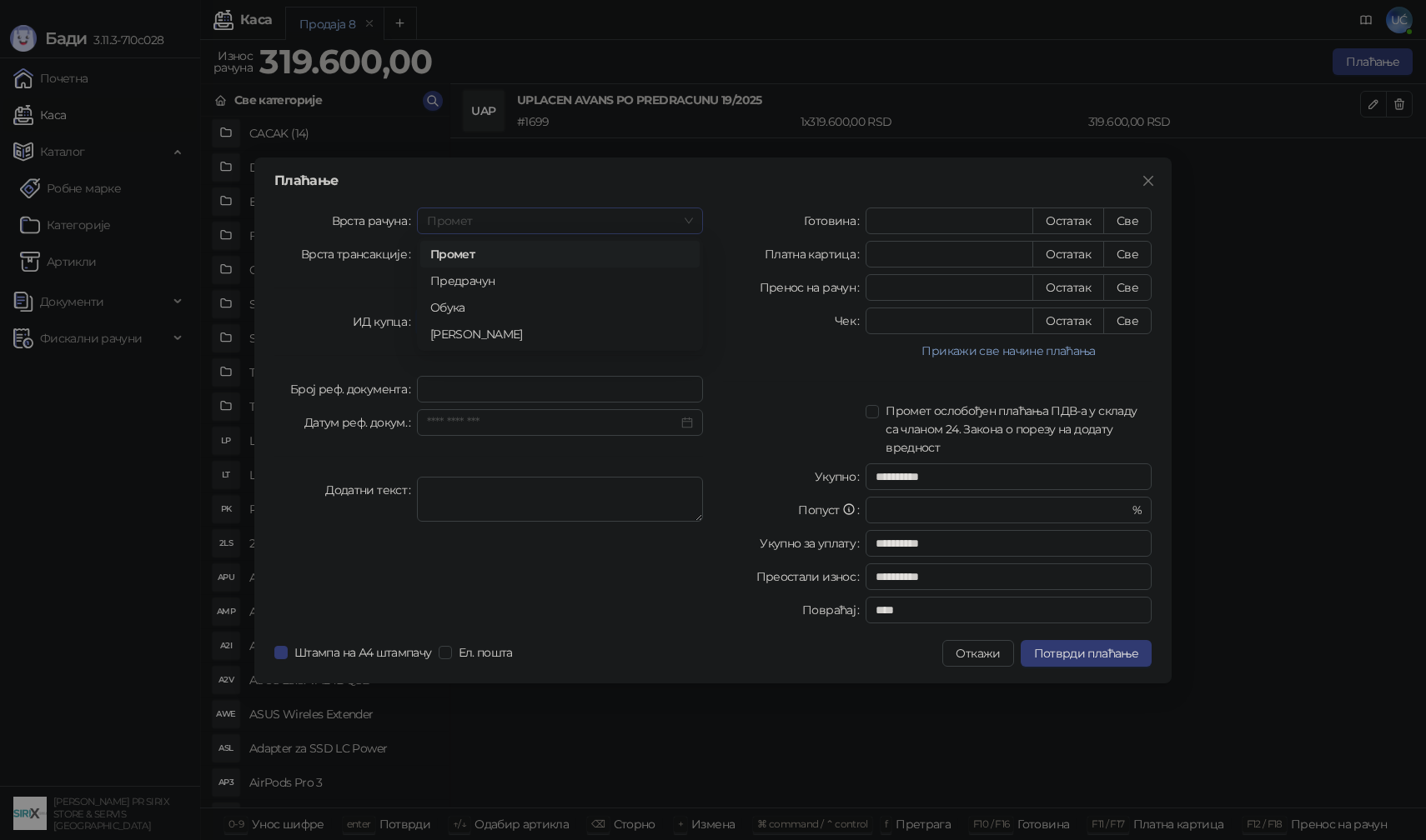
click at [608, 226] on span "Промет" at bounding box center [560, 220] width 266 height 25
click at [582, 333] on div "[PERSON_NAME]" at bounding box center [560, 334] width 260 height 18
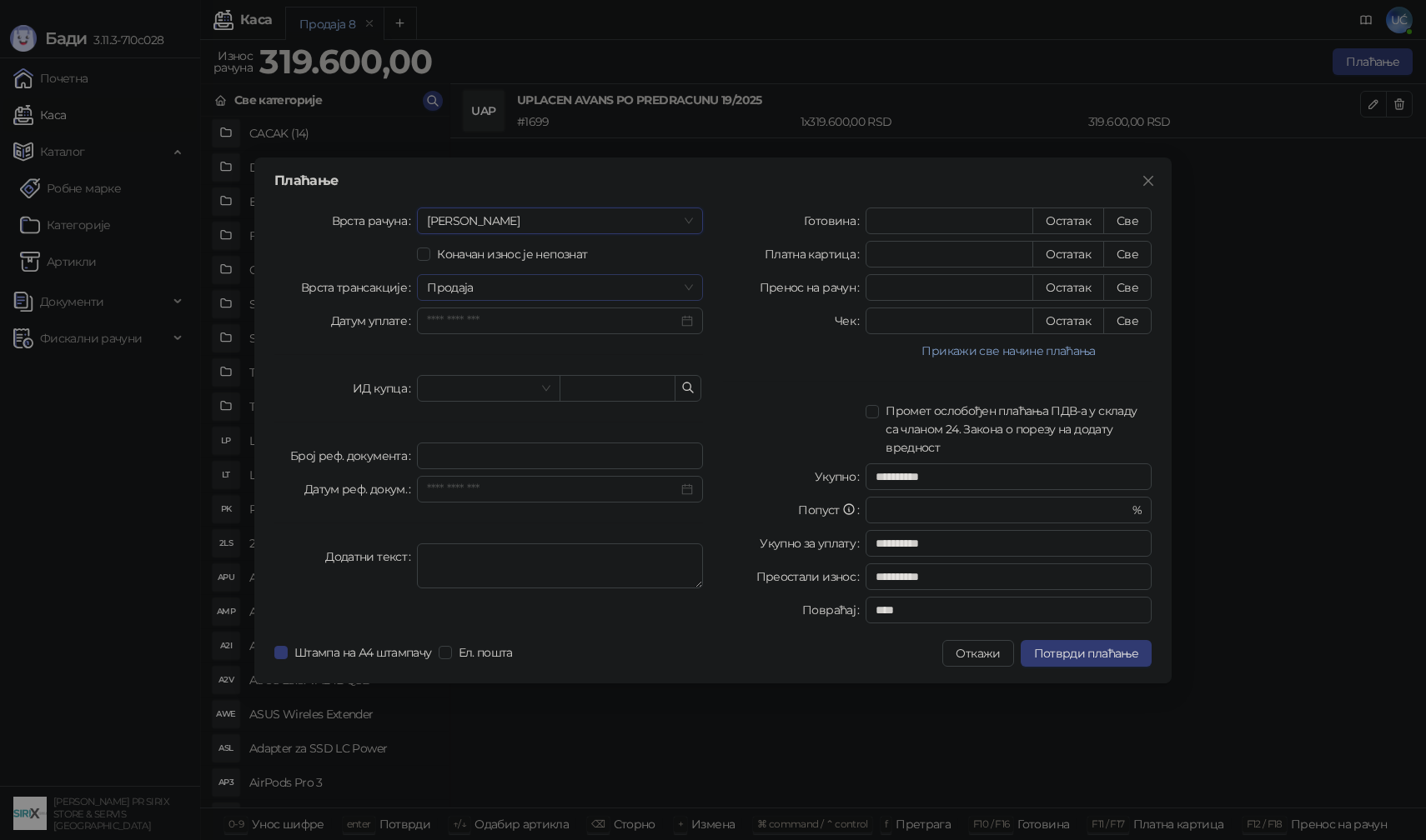
click at [683, 295] on span "Продаја" at bounding box center [560, 288] width 266 height 25
click at [671, 288] on span "Продаја" at bounding box center [560, 288] width 266 height 25
click at [623, 316] on input "Датум уплате" at bounding box center [552, 321] width 251 height 18
click at [568, 456] on div "10" at bounding box center [567, 453] width 20 height 20
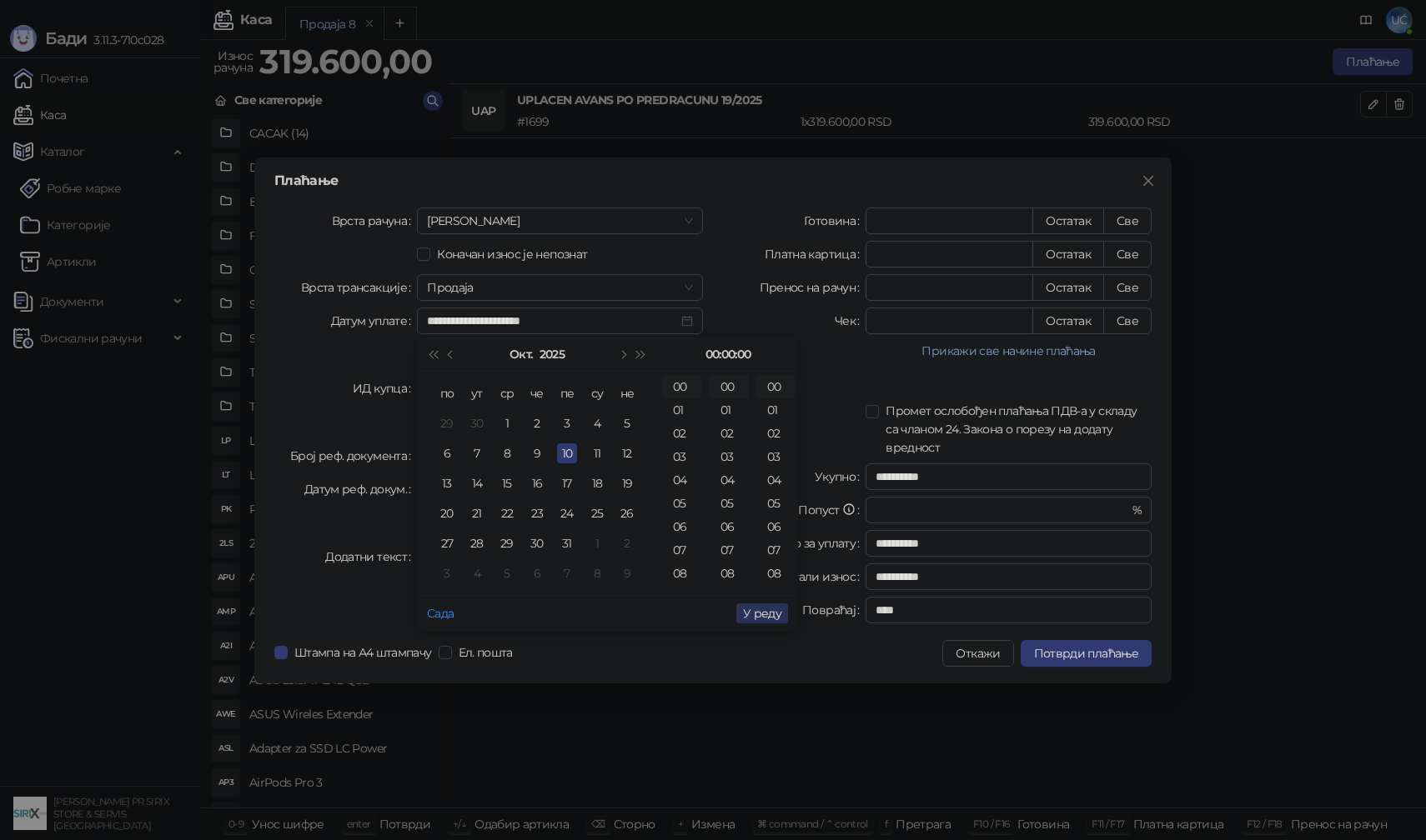
click at [775, 613] on span "У реду" at bounding box center [762, 613] width 38 height 15
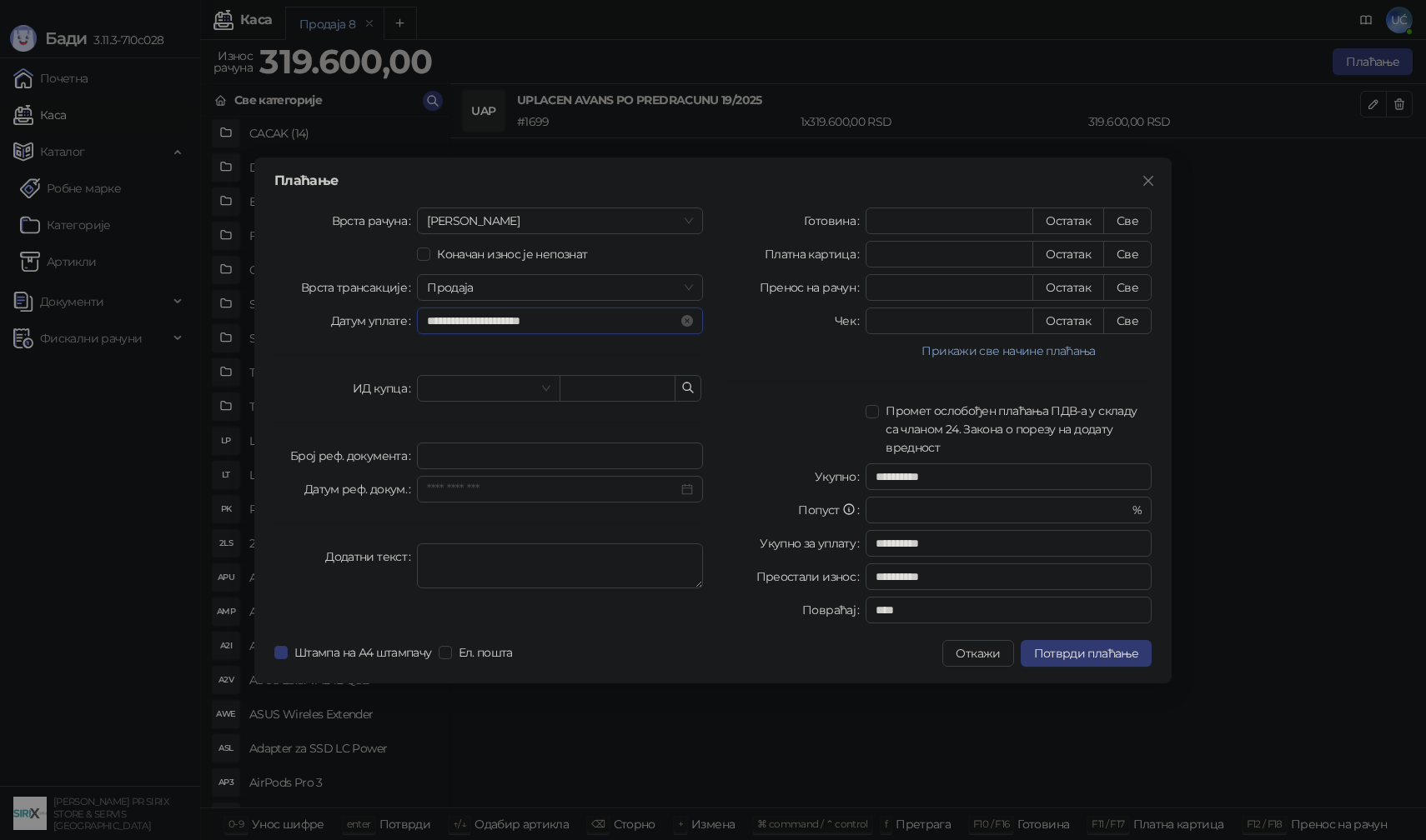
click at [532, 326] on input "**********" at bounding box center [552, 321] width 251 height 18
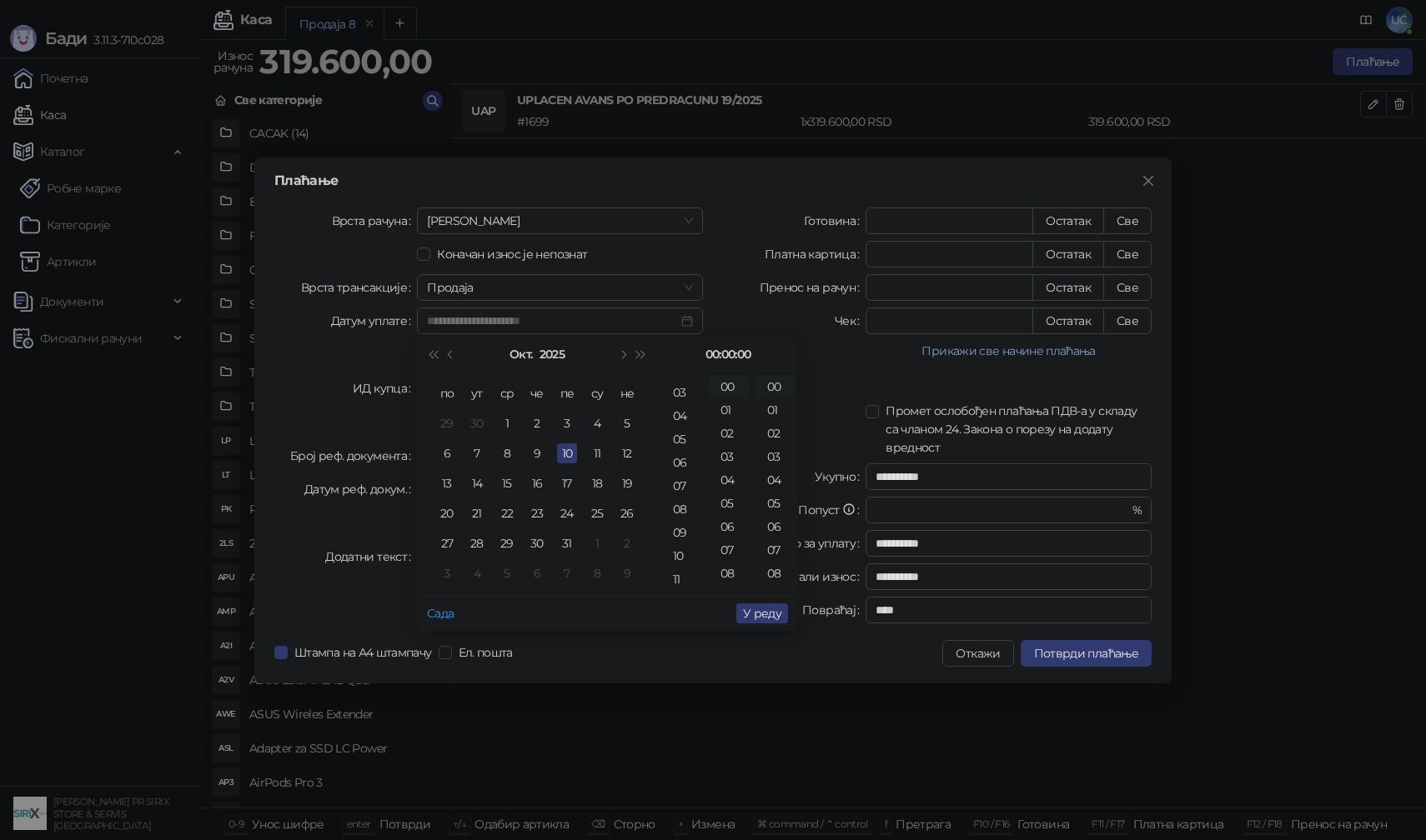
click at [677, 553] on div "10" at bounding box center [681, 556] width 40 height 24
click at [727, 581] on div "25" at bounding box center [729, 581] width 40 height 24
type input "**********"
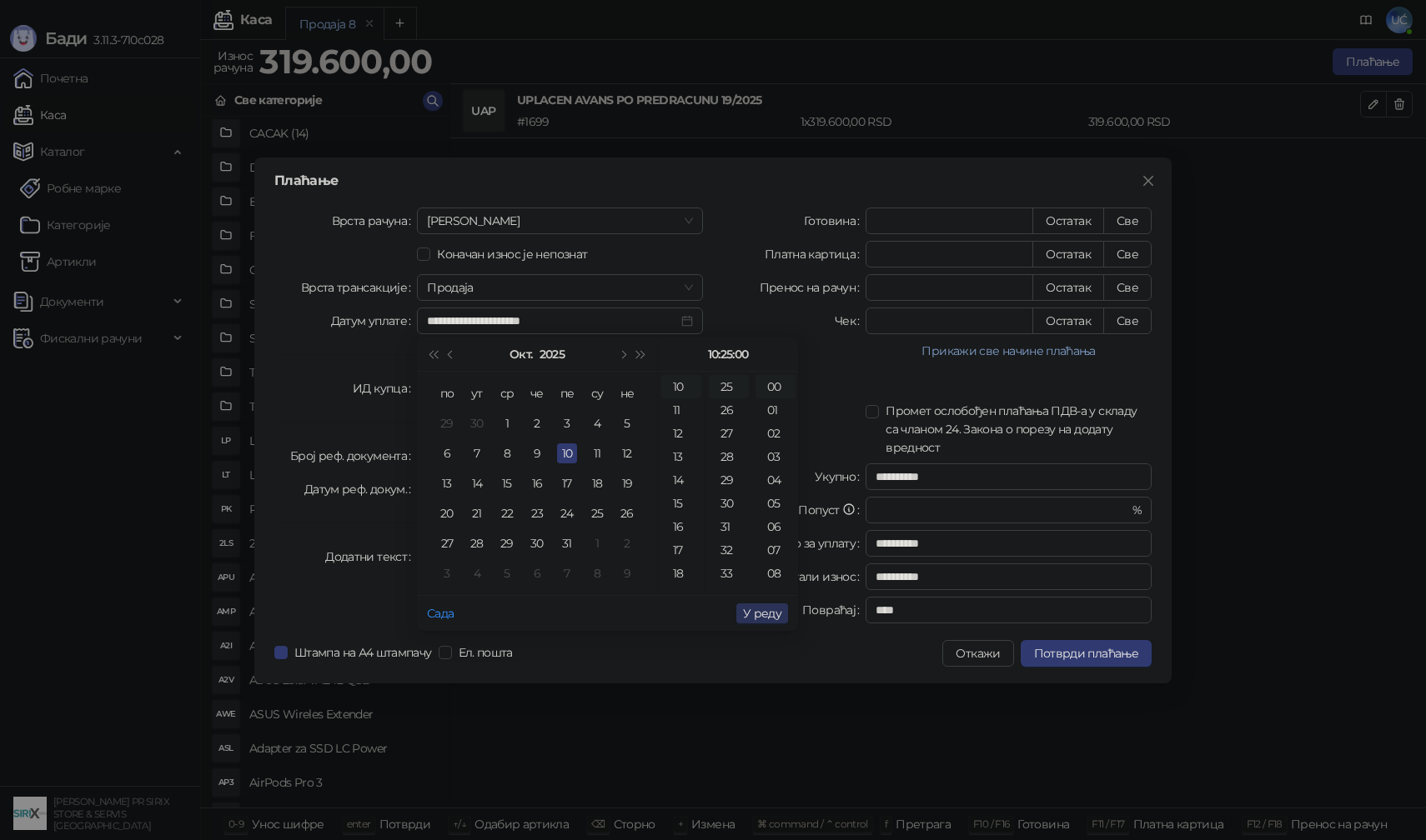
click at [762, 616] on span "У реду" at bounding box center [762, 613] width 38 height 15
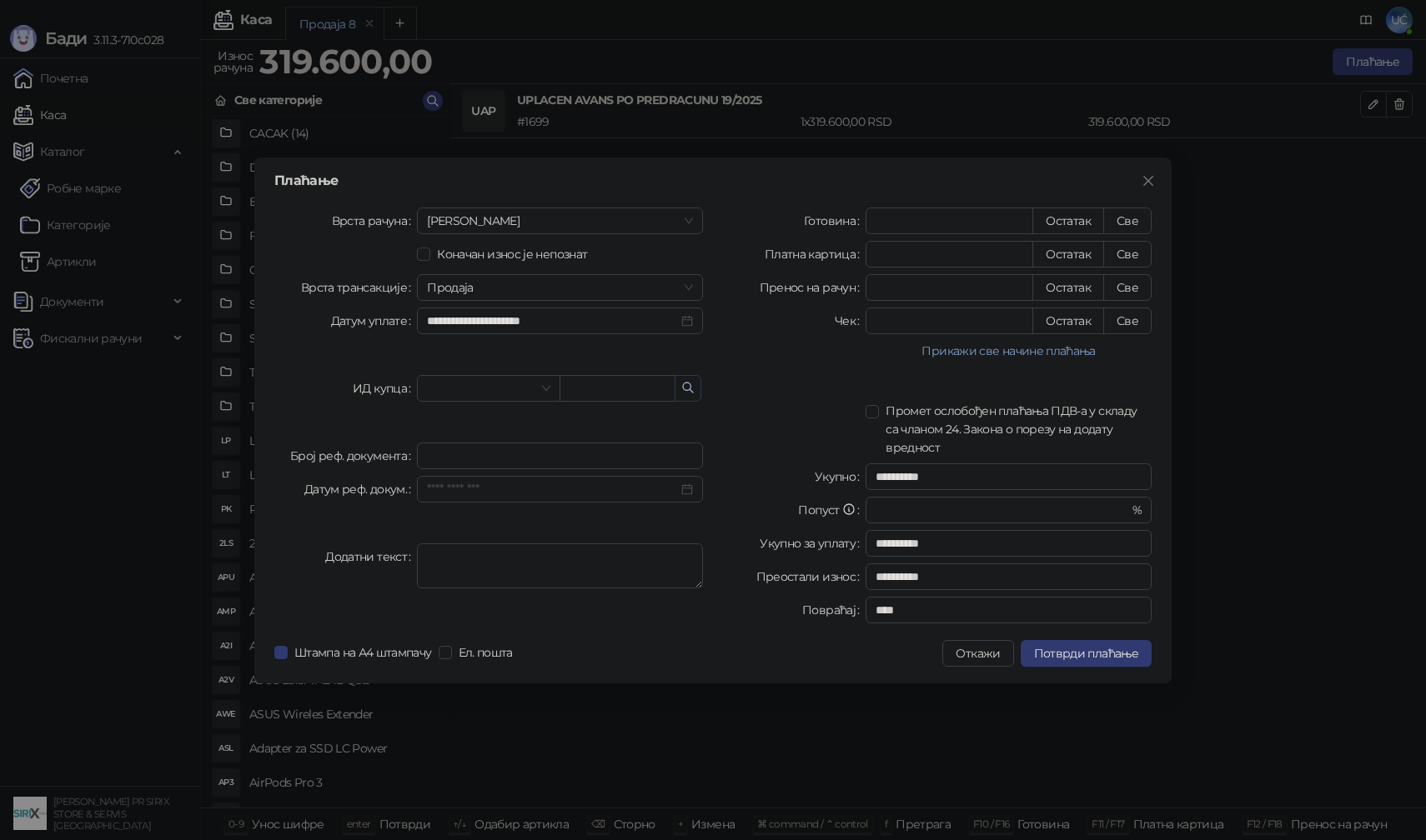
click at [696, 392] on button "button" at bounding box center [688, 388] width 27 height 27
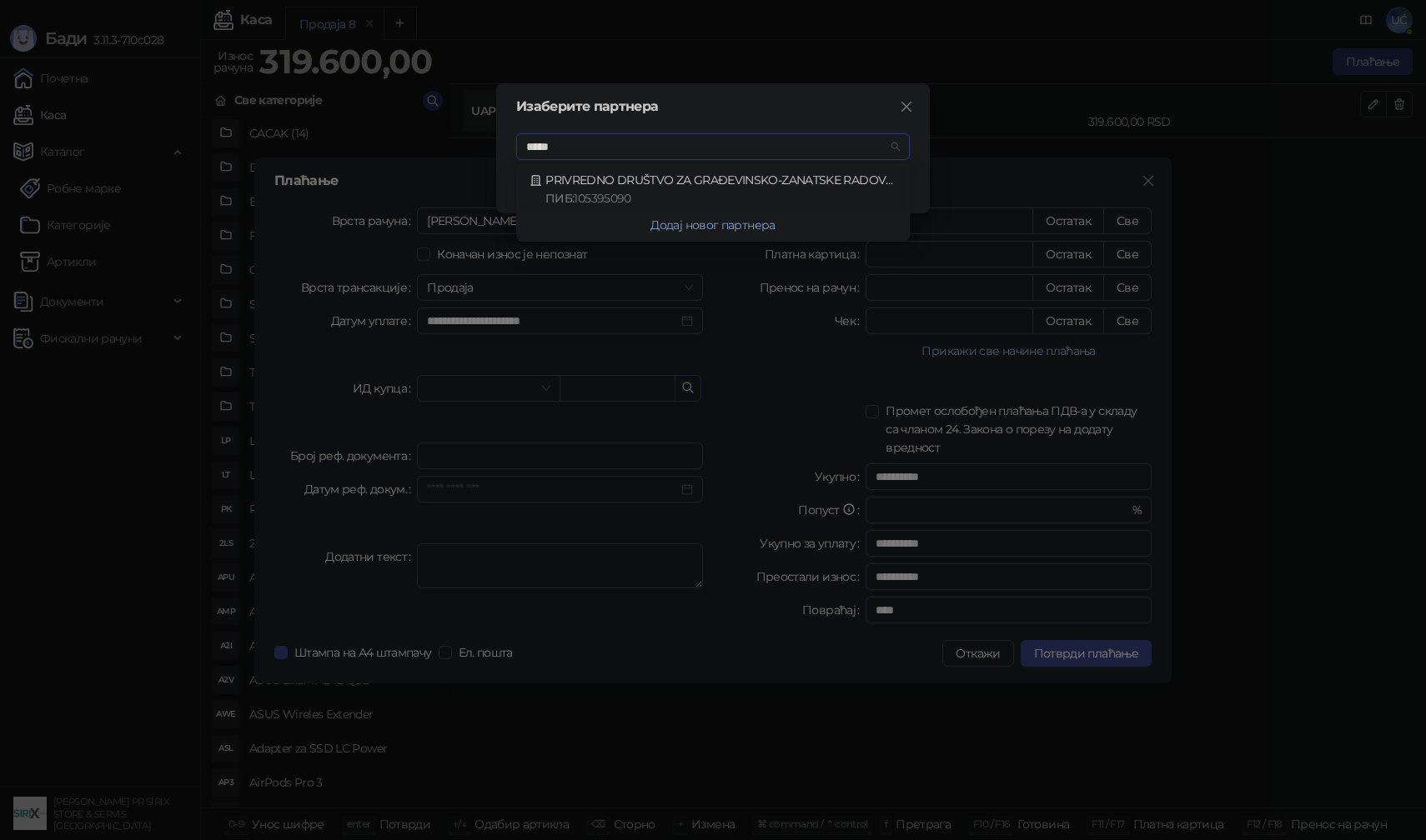
type input "******"
click at [739, 178] on div "PRIVREDNO DRUŠTVO ZA GRAĐEVINSKO-ZANATSKE RADOVE I INŽENJERING STARTING DOO [GE…" at bounding box center [713, 190] width 367 height 37
type input "*********"
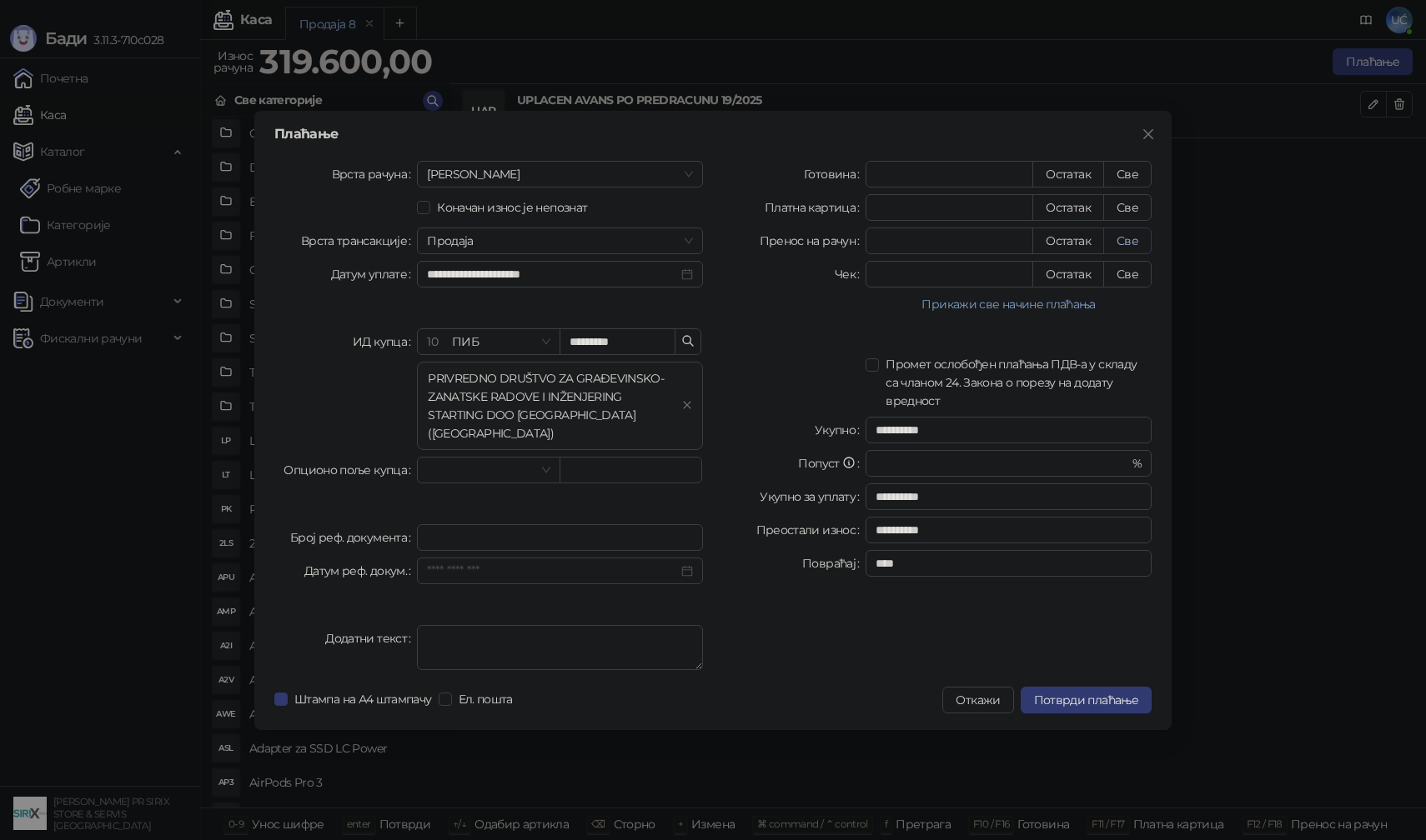
click at [1134, 250] on button "Све" at bounding box center [1127, 240] width 48 height 27
type input "******"
type input "****"
click at [1088, 693] on span "Потврди плаћање" at bounding box center [1086, 700] width 104 height 15
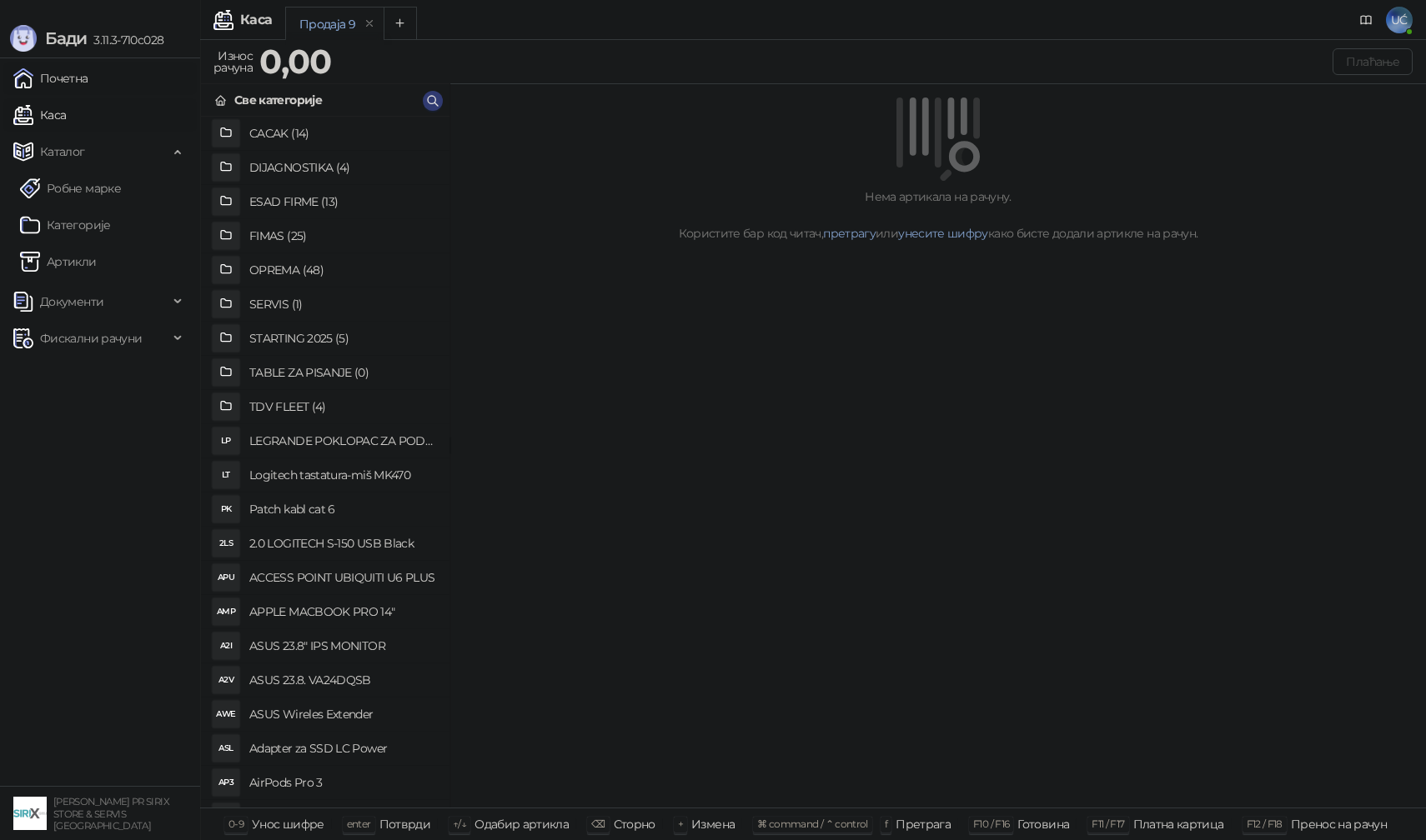
click at [88, 84] on link "Почетна" at bounding box center [51, 79] width 75 height 33
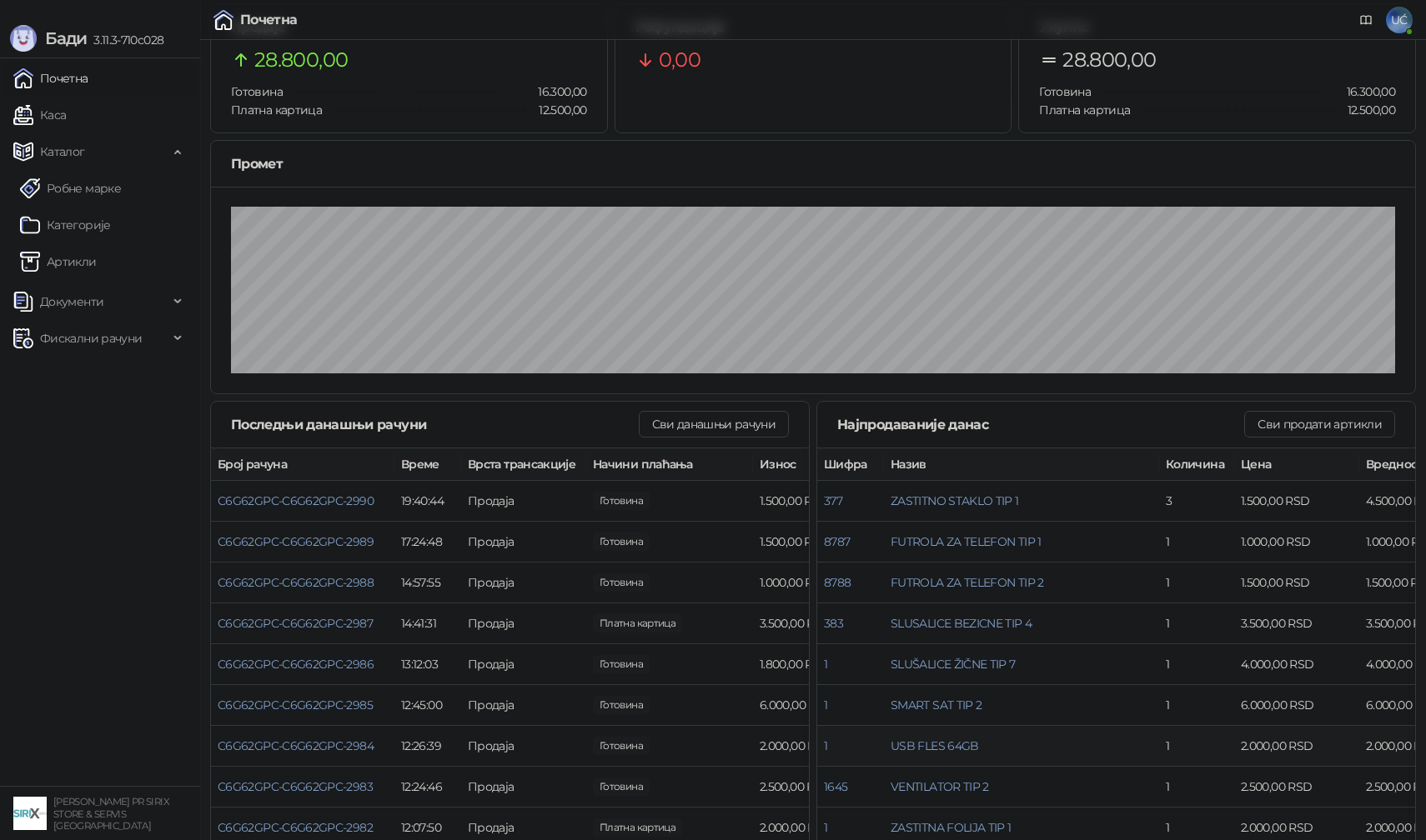
scroll to position [106, 0]
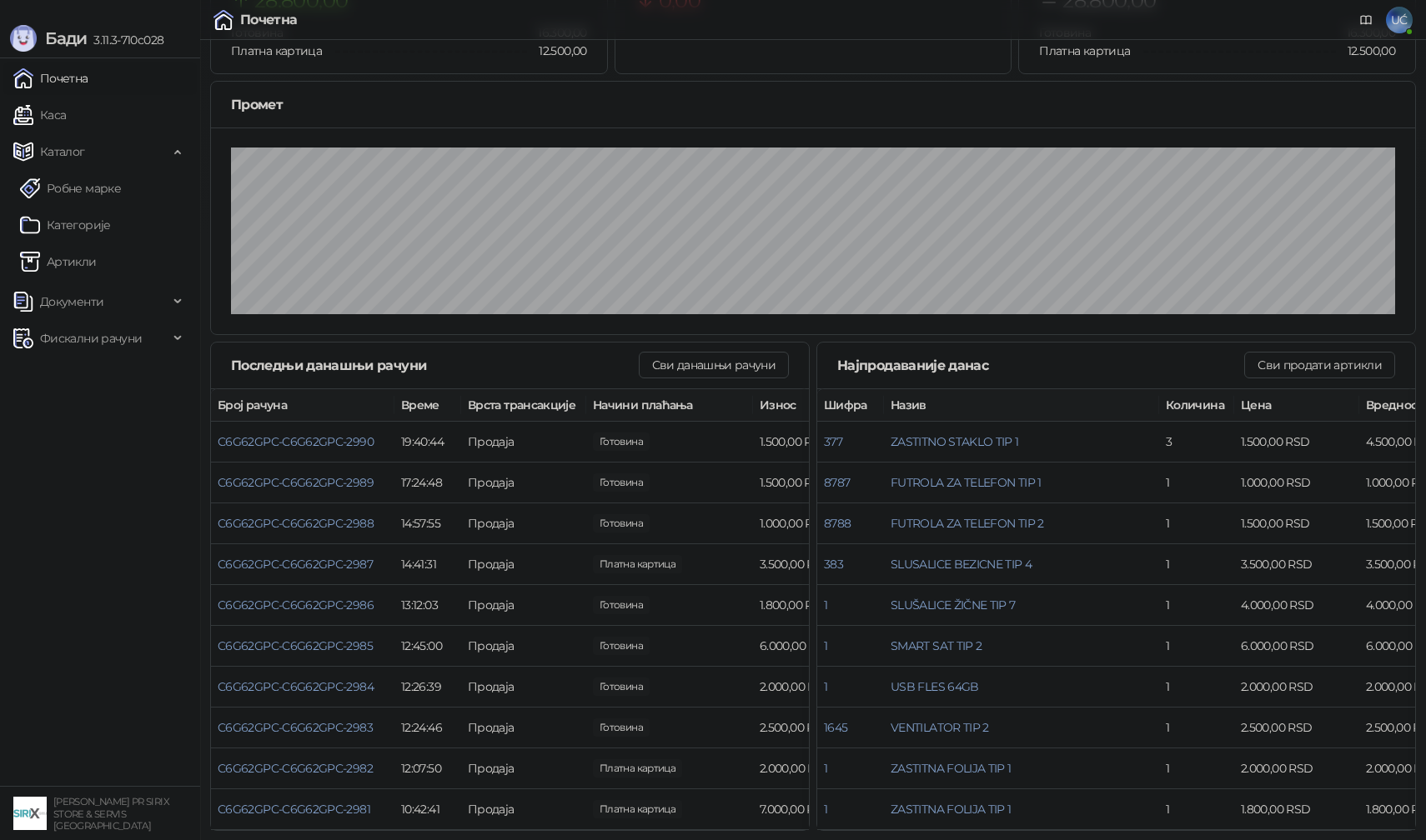
click at [1323, 351] on div "Најпродаваније данас Сви продати артикли" at bounding box center [1116, 365] width 598 height 46
click at [1323, 358] on button "Сви продати артикли" at bounding box center [1319, 365] width 151 height 27
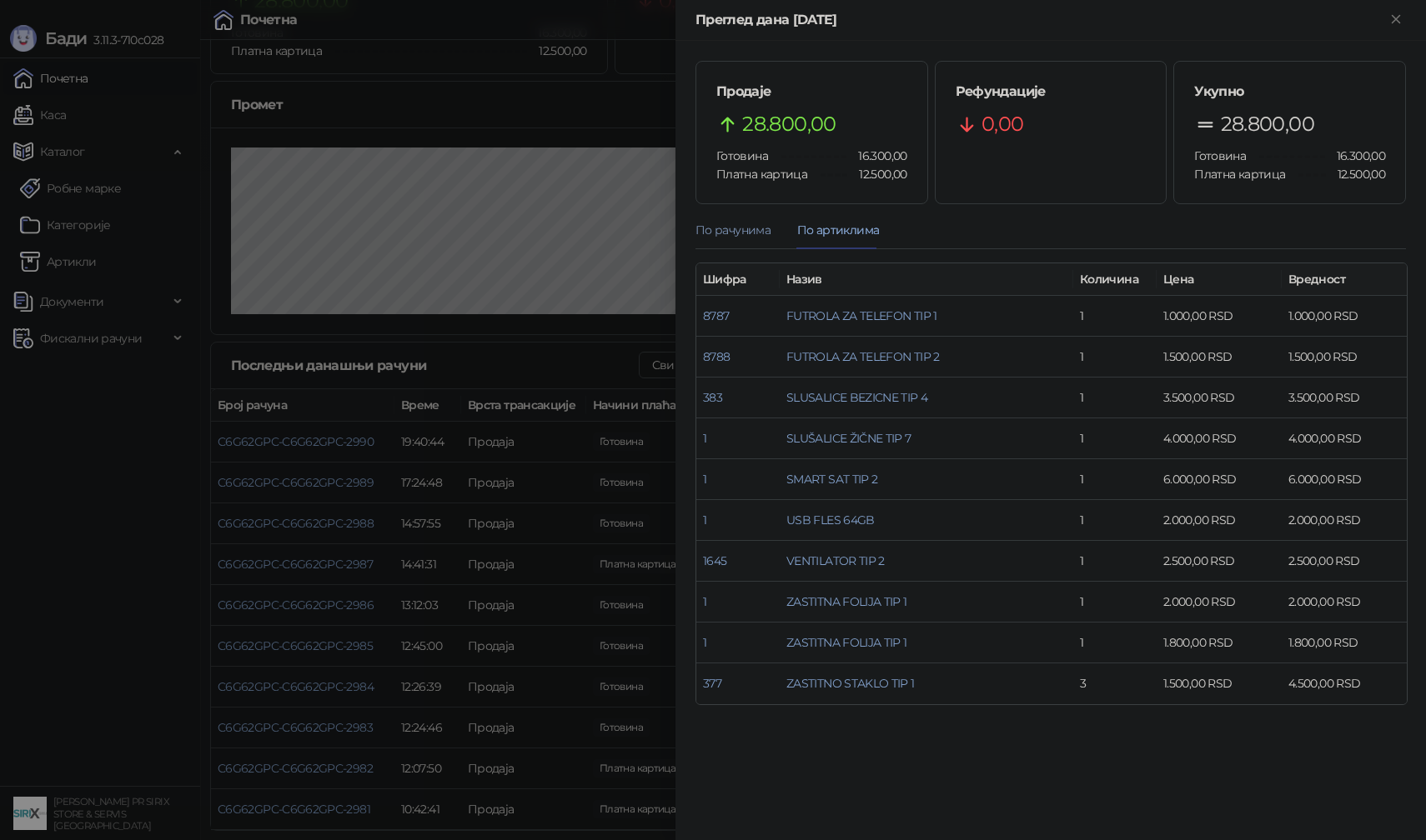
click at [758, 229] on div "По рачунима" at bounding box center [734, 230] width 75 height 18
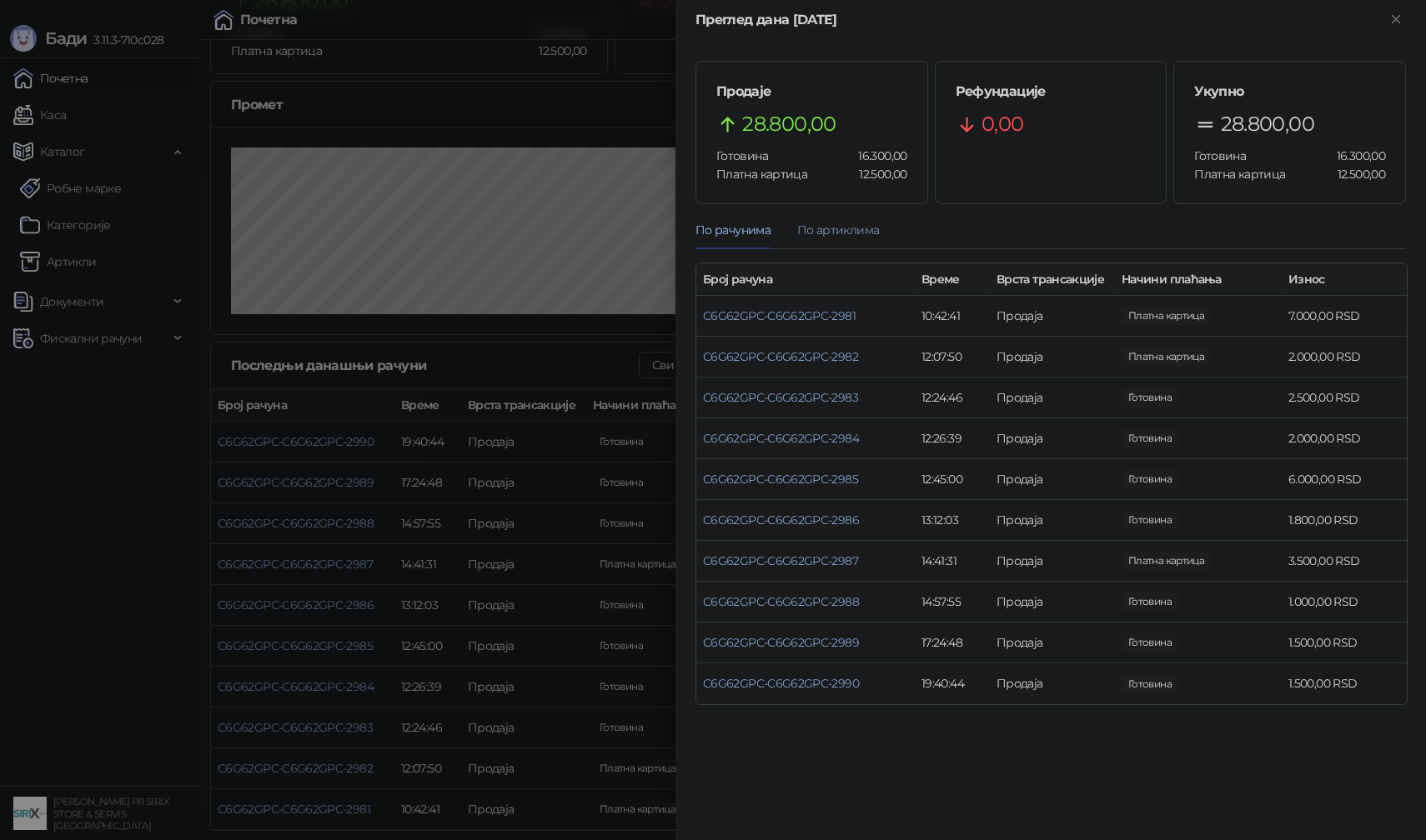
click at [829, 234] on div "По артиклима" at bounding box center [838, 230] width 81 height 18
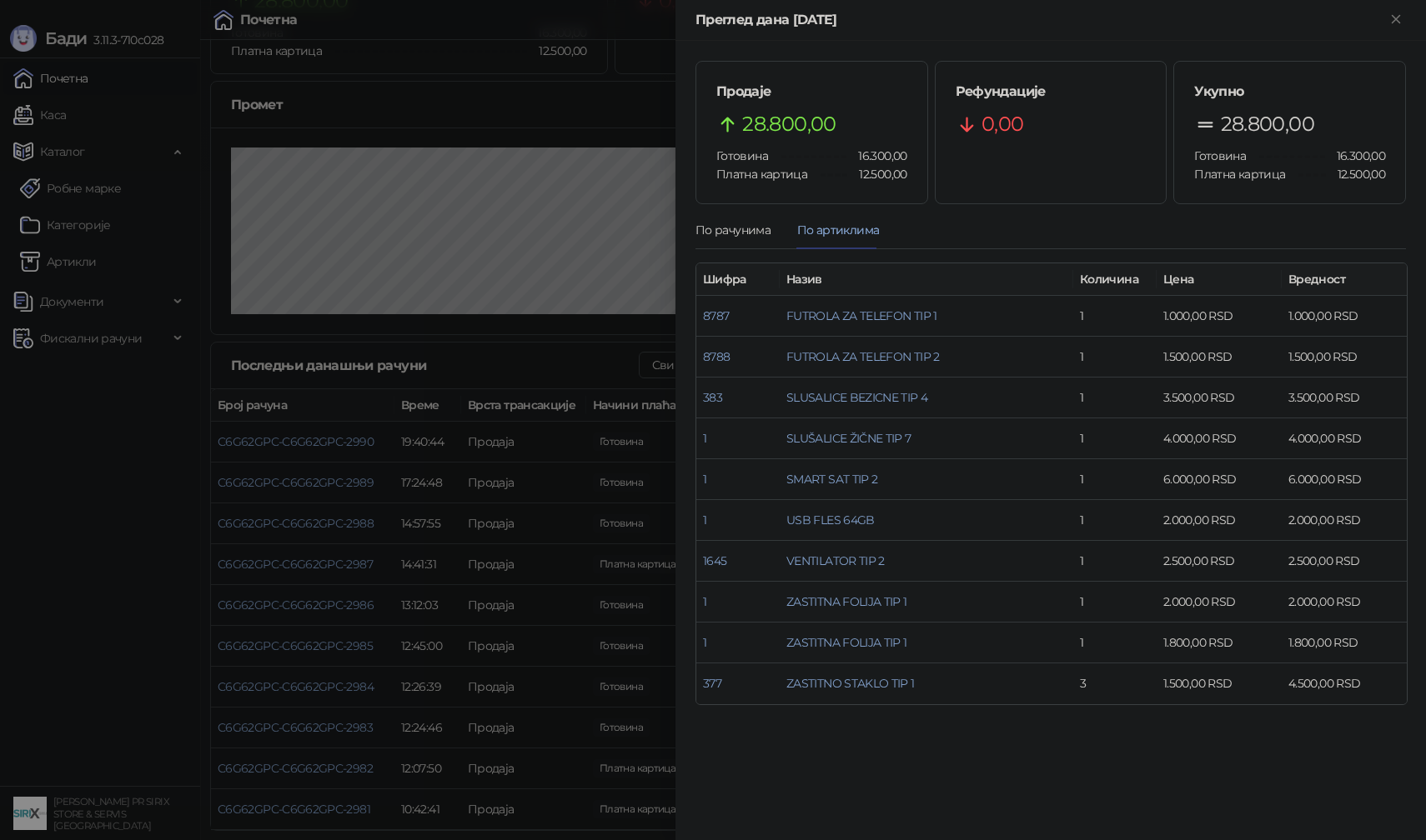
click at [633, 244] on div at bounding box center [713, 420] width 1426 height 840
